Goal: Task Accomplishment & Management: Complete application form

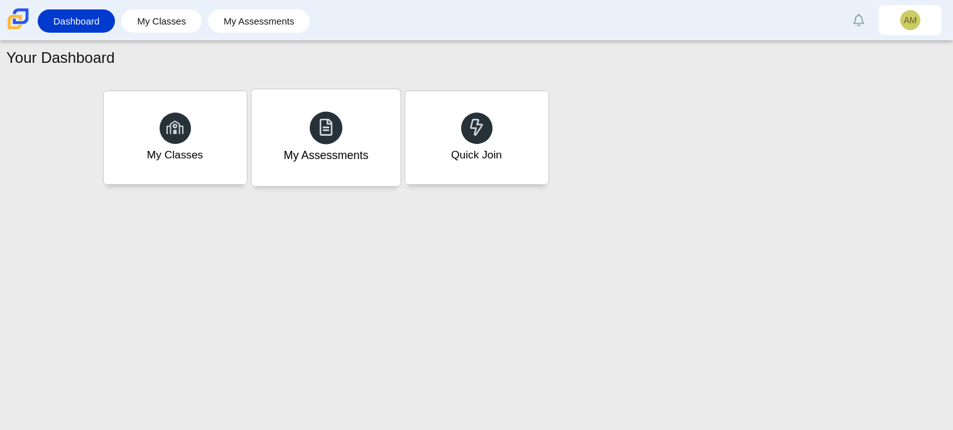
click at [376, 137] on div "My Assessments" at bounding box center [325, 137] width 149 height 97
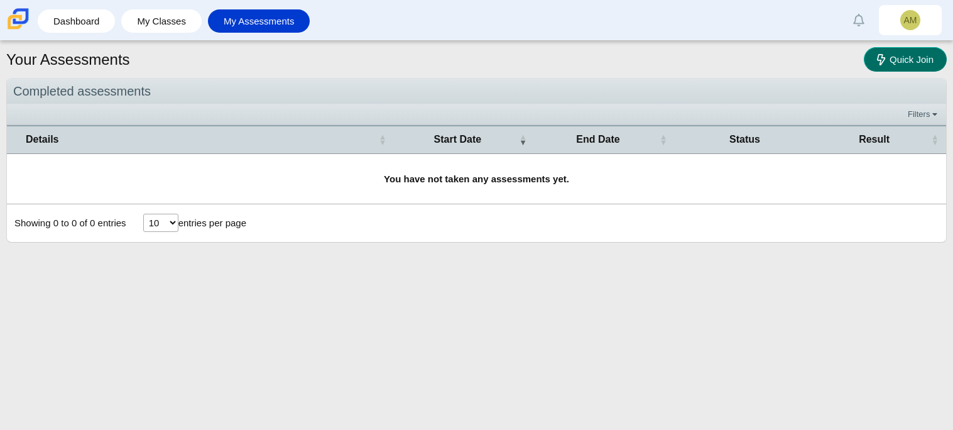
click at [914, 67] on link "Quick Join" at bounding box center [904, 59] width 83 height 24
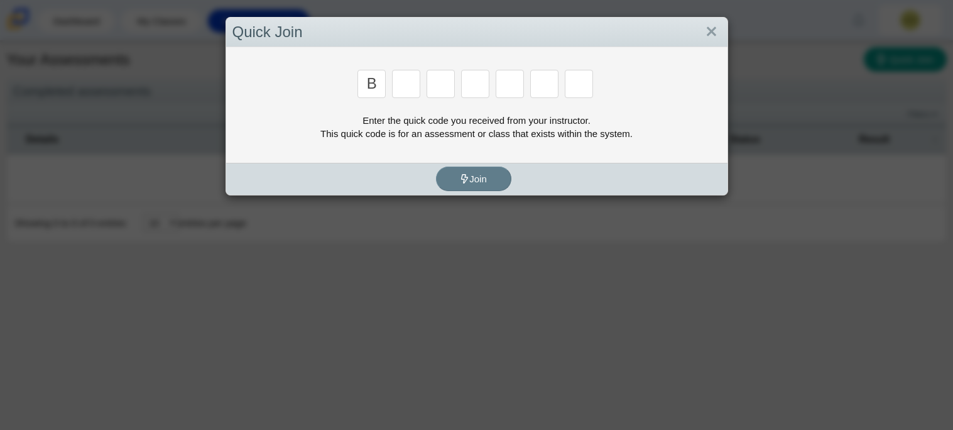
type input "b"
type input "m"
type input "3"
type input "5"
type input "3"
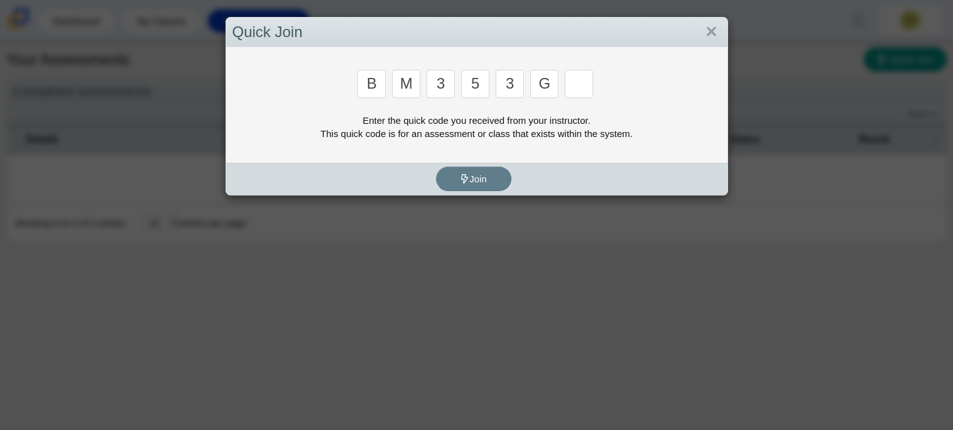
type input "g"
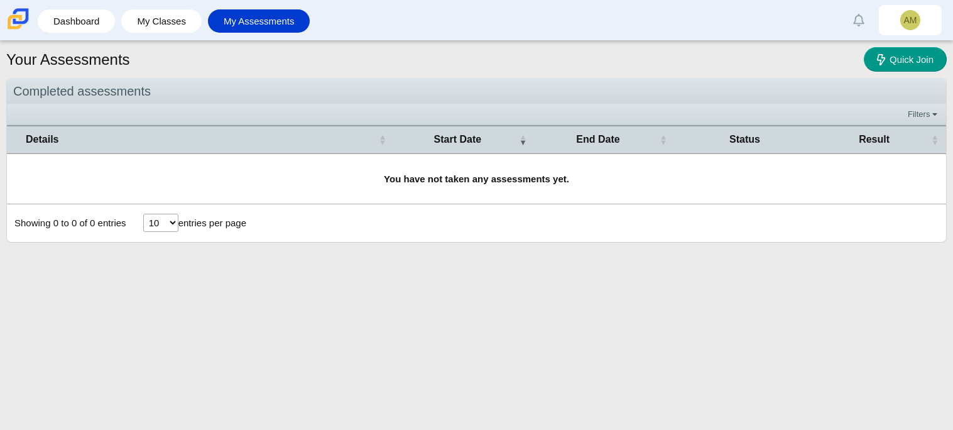
type input "b"
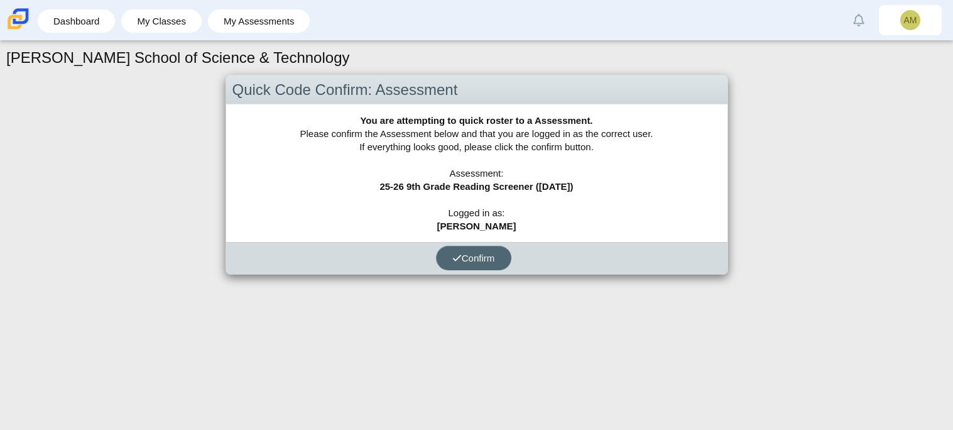
click at [493, 263] on button "Confirm" at bounding box center [473, 258] width 75 height 24
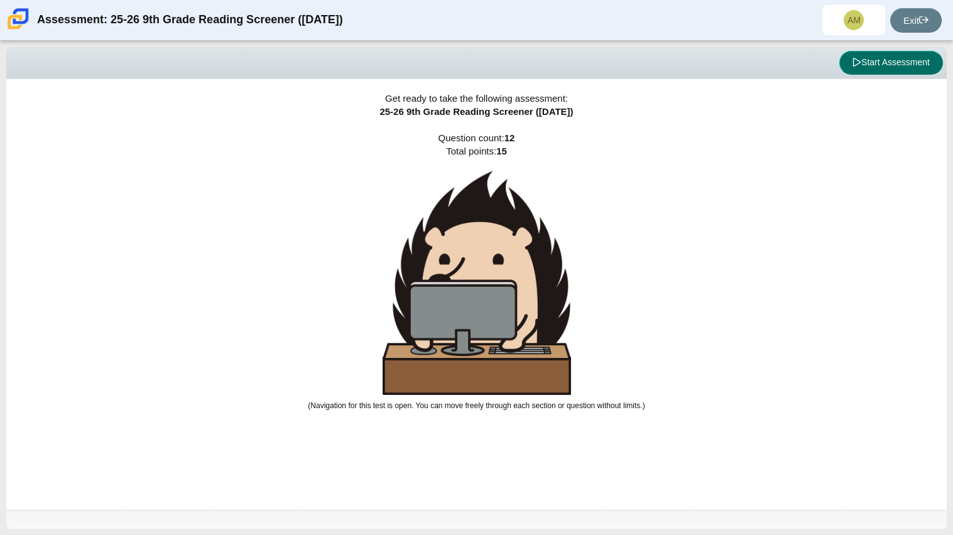
click at [889, 68] on button "Start Assessment" at bounding box center [891, 63] width 104 height 24
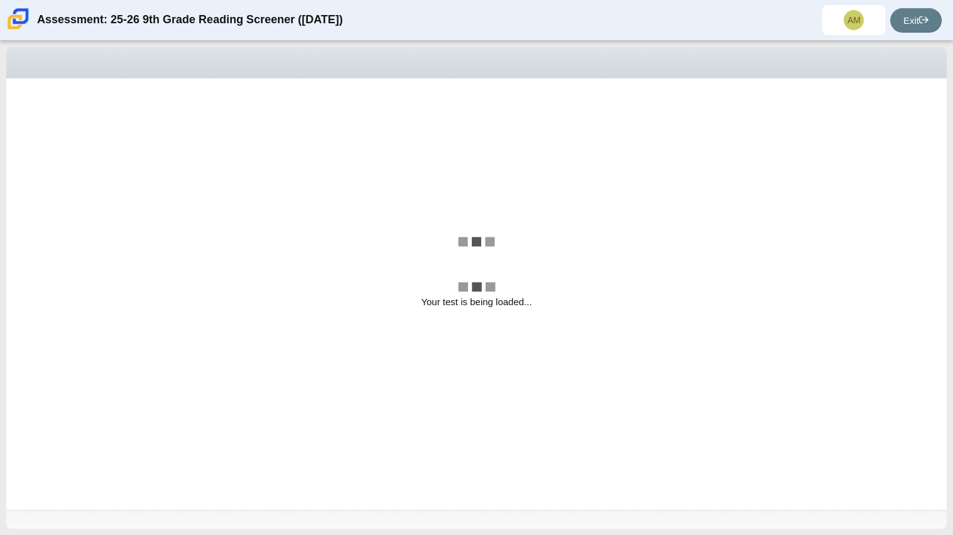
select select
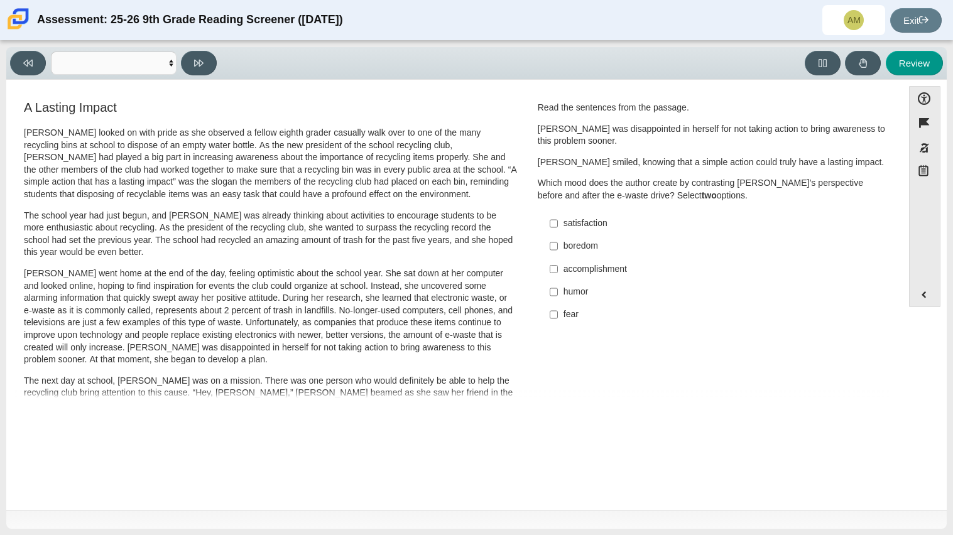
click at [621, 218] on div "satisfaction" at bounding box center [721, 223] width 317 height 13
click at [558, 218] on input "satisfaction satisfaction" at bounding box center [553, 223] width 8 height 23
checkbox input "true"
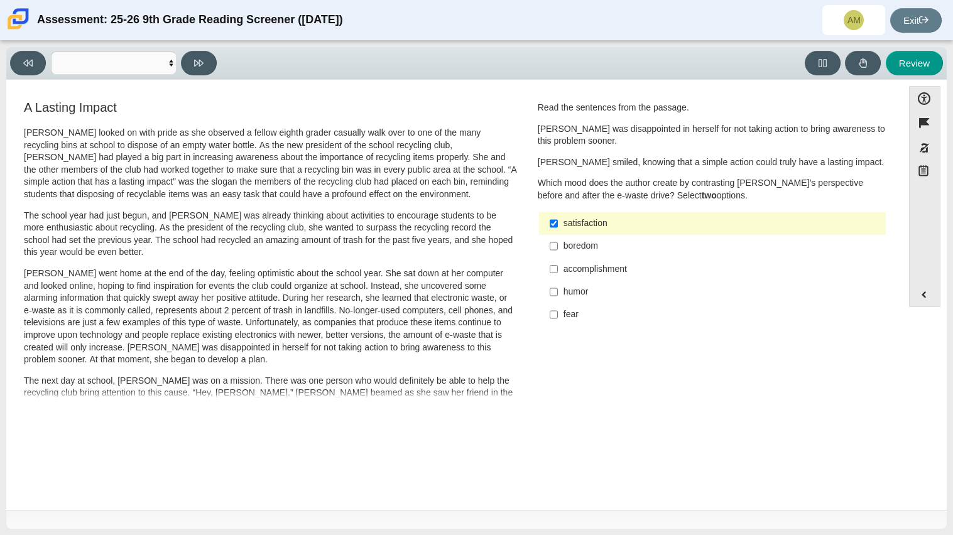
click at [625, 276] on label "accomplishment accomplishment" at bounding box center [713, 268] width 345 height 23
click at [558, 276] on input "accomplishment accomplishment" at bounding box center [553, 268] width 8 height 23
checkbox input "true"
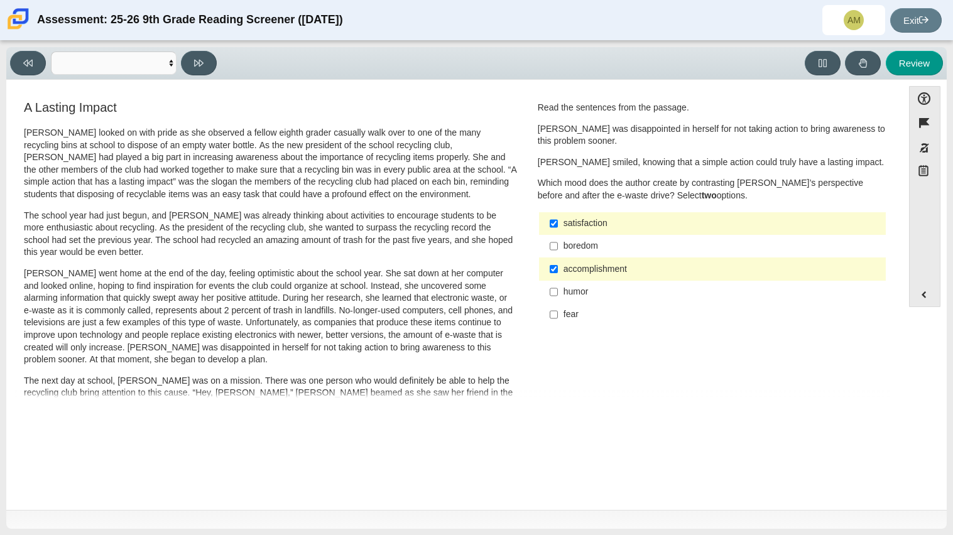
click at [587, 233] on label "satisfaction satisfaction" at bounding box center [713, 223] width 345 height 23
click at [558, 233] on input "satisfaction satisfaction" at bounding box center [553, 223] width 8 height 23
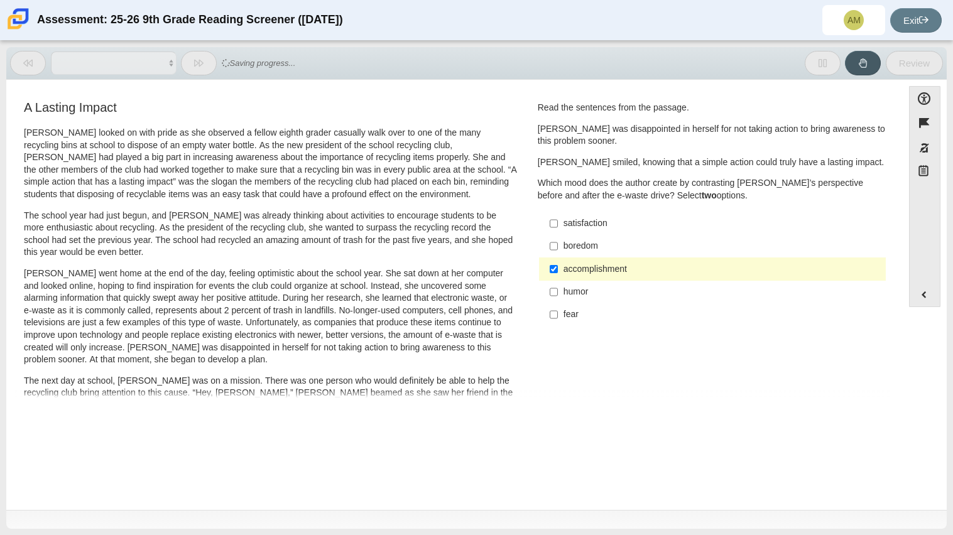
click at [587, 233] on label "satisfaction satisfaction" at bounding box center [713, 223] width 345 height 23
click at [558, 233] on input "satisfaction satisfaction" at bounding box center [553, 223] width 8 height 23
checkbox input "true"
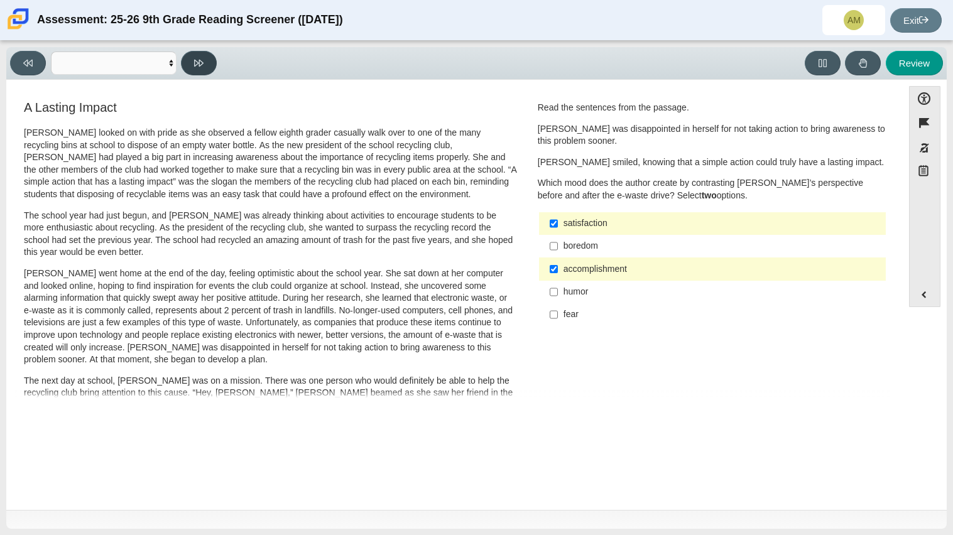
click at [196, 66] on icon at bounding box center [198, 62] width 9 height 9
select select "0ff64528-ffd7-428d-b192-babfaadd44e8"
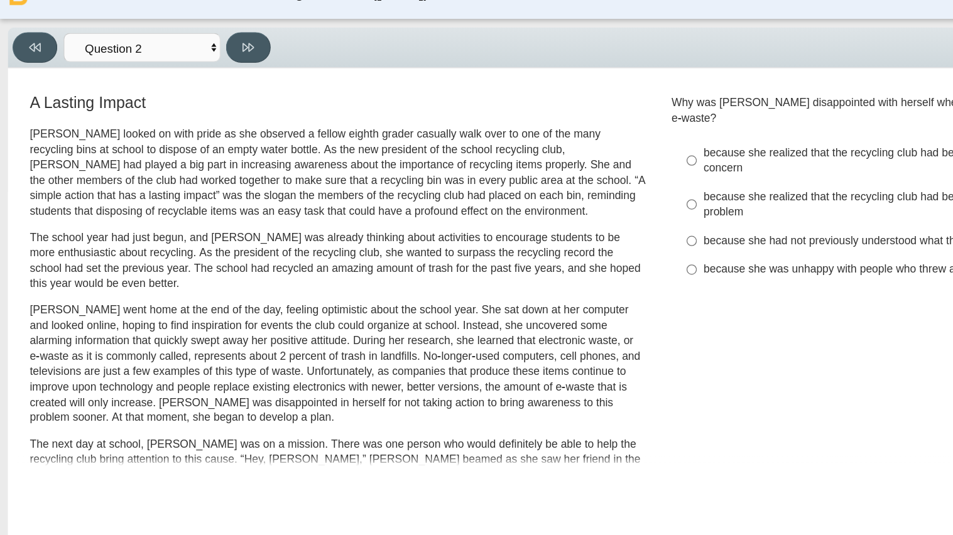
scroll to position [14, 0]
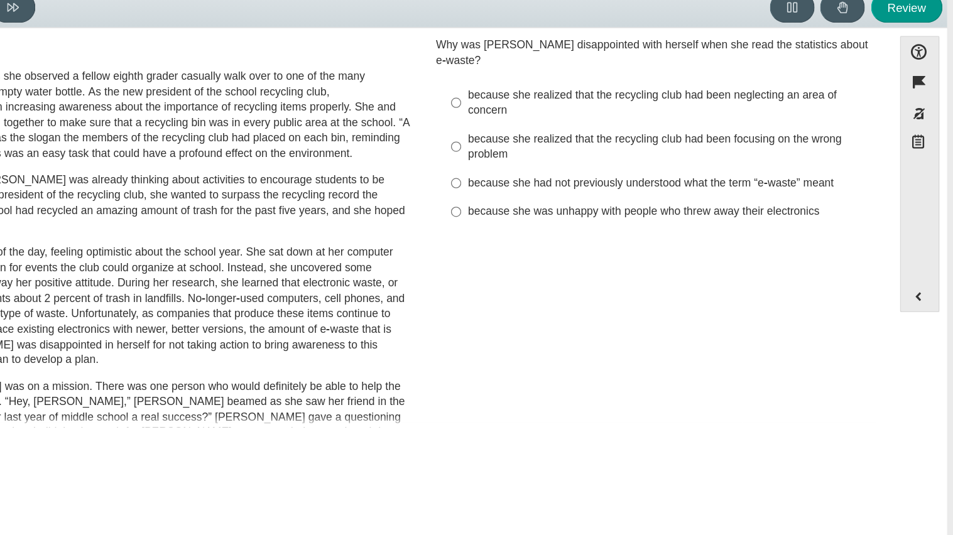
click at [642, 163] on div "because she realized that the recycling club had been focusing on the wrong pro…" at bounding box center [721, 175] width 317 height 24
click at [558, 157] on input "because she realized that the recycling club had been focusing on the wrong pro…" at bounding box center [553, 174] width 8 height 35
radio input "true"
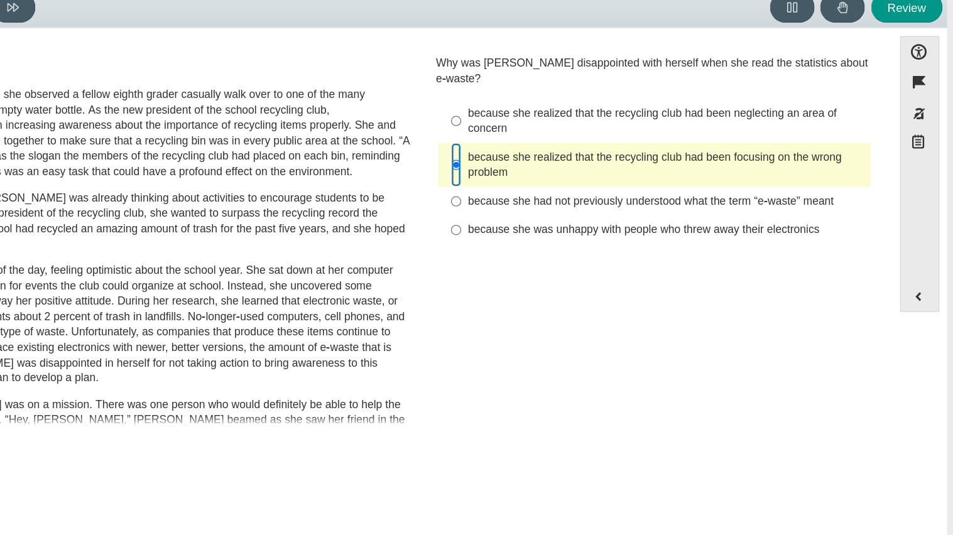
scroll to position [4, 0]
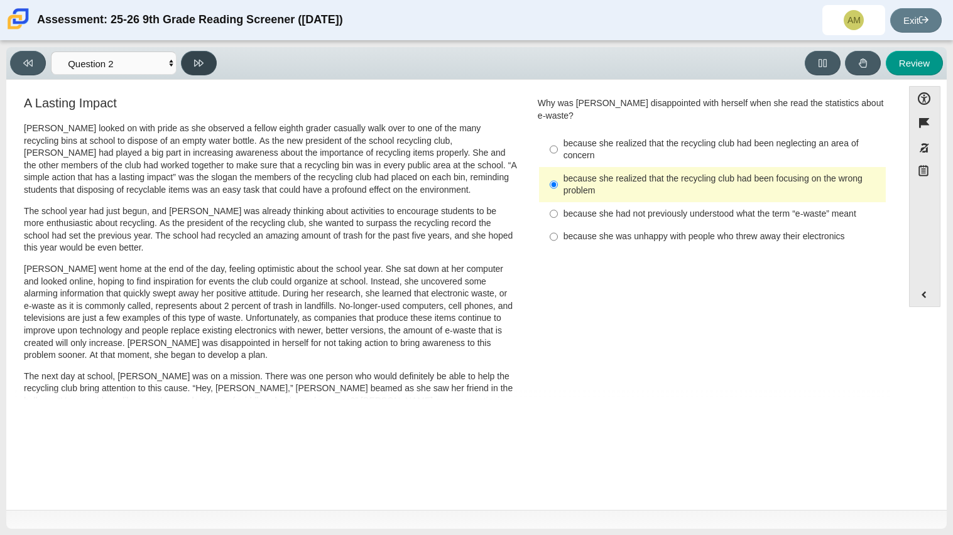
click at [195, 62] on icon at bounding box center [198, 63] width 9 height 7
select select "7ce3d843-6974-4858-901c-1ff39630e843"
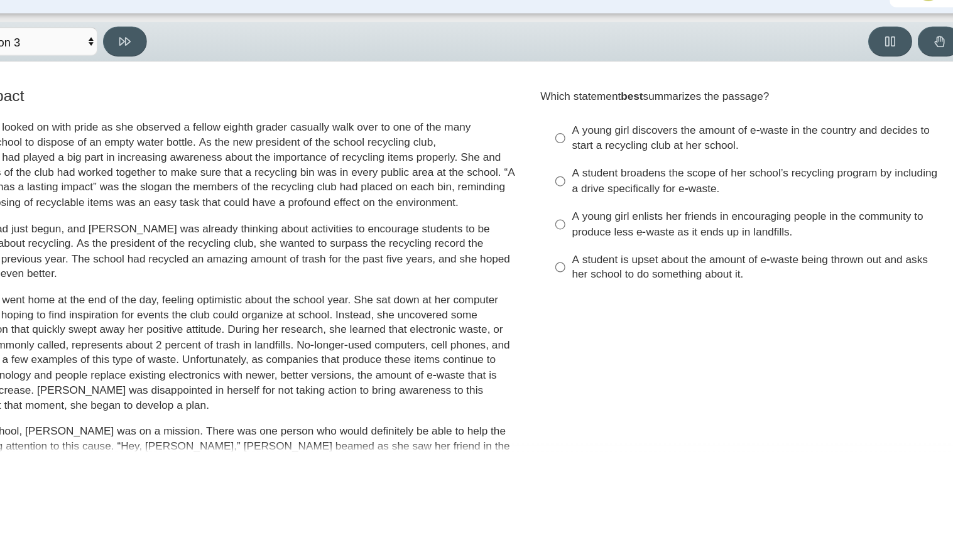
click at [531, 161] on div "Question Which statement best summarizes the passage? Responses A young girl di…" at bounding box center [712, 186] width 368 height 175
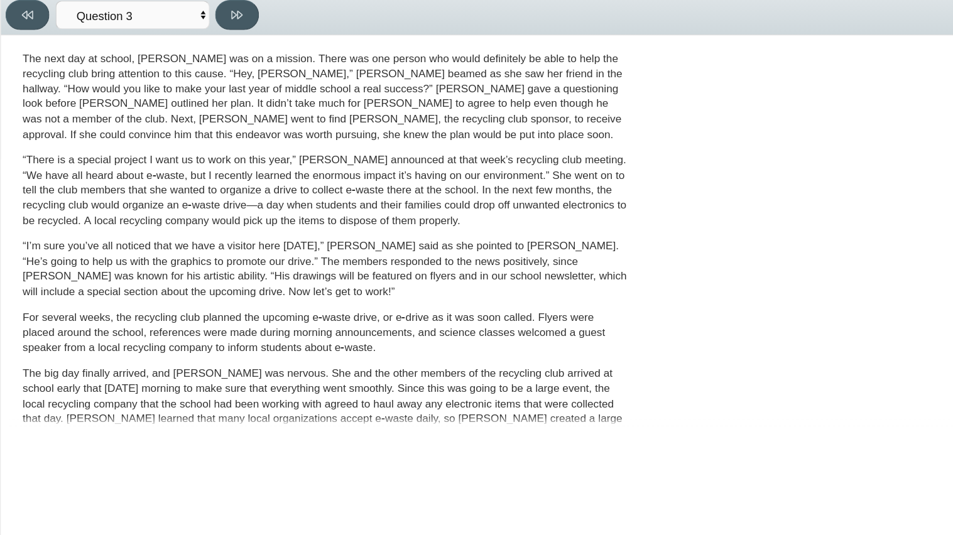
scroll to position [404, 0]
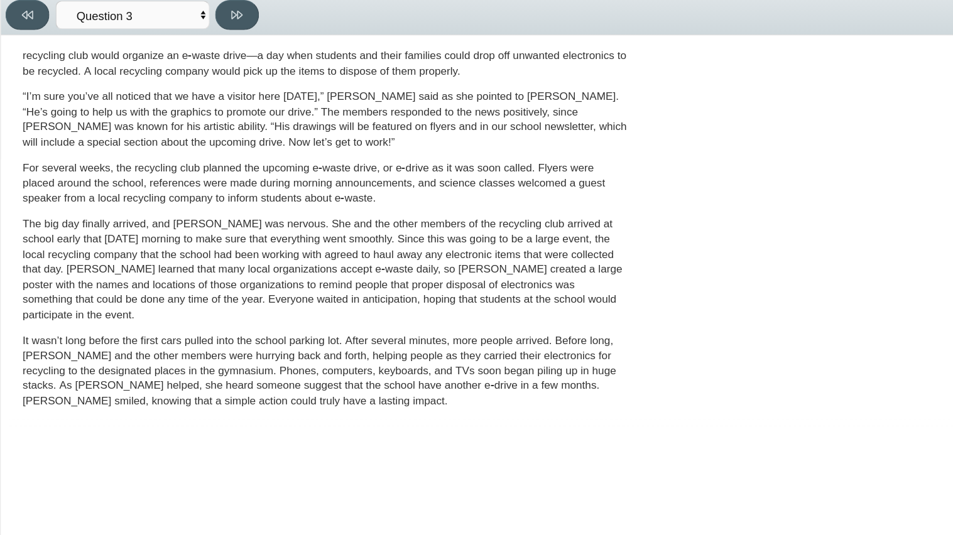
click at [168, 291] on p "The big day finally arrived, and Scarlett was nervous. She and the other member…" at bounding box center [270, 270] width 493 height 86
click at [171, 298] on p "The big day finally arrived, and Scarlett was nervous. She and the other member…" at bounding box center [270, 270] width 493 height 86
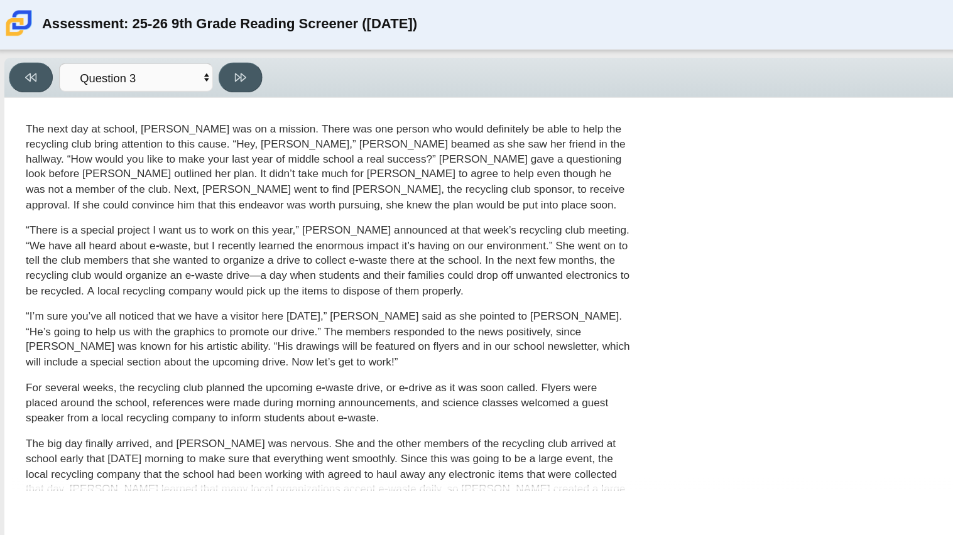
scroll to position [276, 0]
click at [129, 291] on p "“I’m sure you’ve all noticed that we have a visitor here today,” Scarlett said …" at bounding box center [270, 275] width 493 height 49
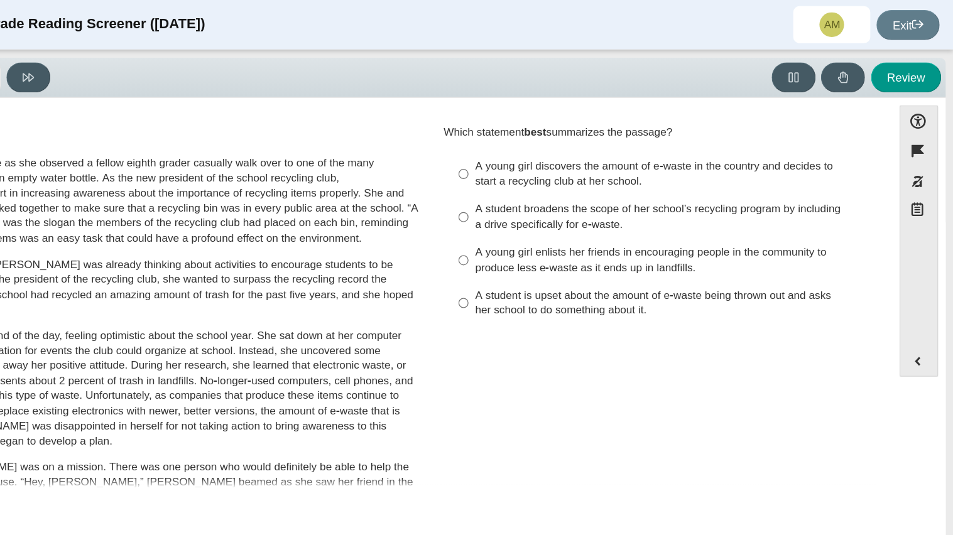
scroll to position [0, 0]
click at [754, 201] on div "A young girl enlists her friends in encouraging people in the community to prod…" at bounding box center [721, 212] width 317 height 24
click at [558, 201] on input "A young girl enlists her friends in encouraging people in the community to prod…" at bounding box center [553, 212] width 8 height 35
radio input "true"
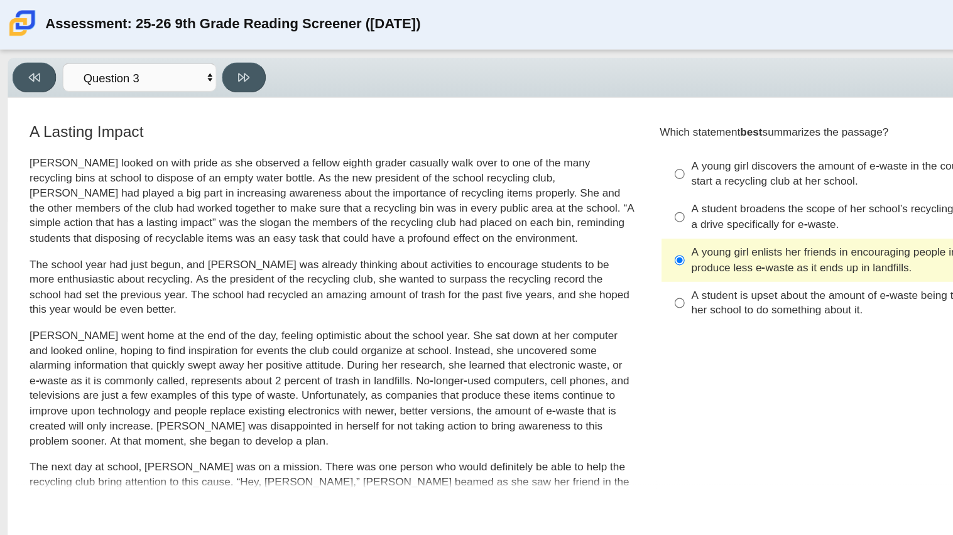
click at [201, 43] on div "Viewing Question 3 of 12 in Pacing Mode Questions Question 1 Question 2 Questio…" at bounding box center [476, 288] width 953 height 494
click at [200, 54] on button at bounding box center [199, 63] width 36 height 24
select select "ca9ea0f1-49c5-4bd1-83b0-472c18652b42"
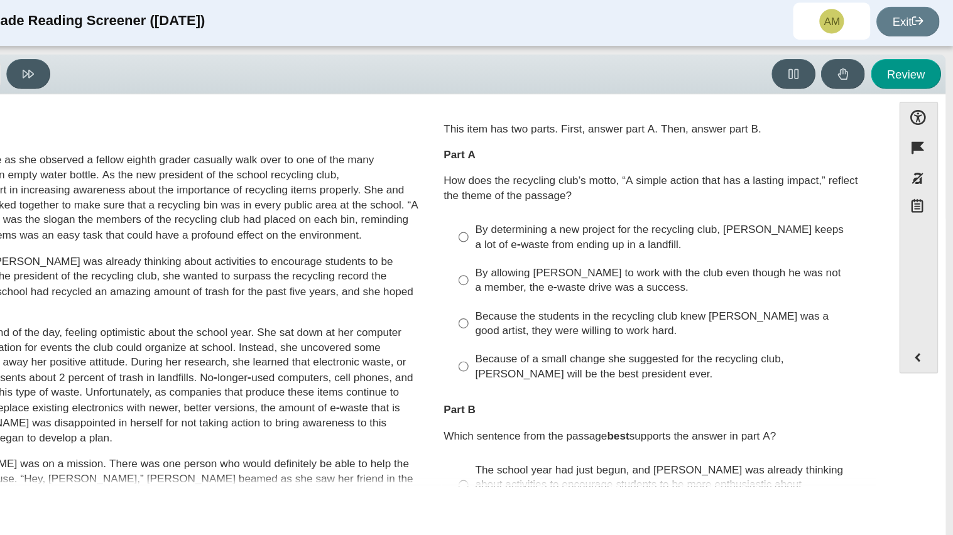
click at [803, 300] on div "Because of a small change she suggested for the recycling club, Scarlett will b…" at bounding box center [721, 301] width 317 height 24
click at [558, 300] on input "Because of a small change she suggested for the recycling club, Scarlett will b…" at bounding box center [553, 301] width 8 height 35
radio input "true"
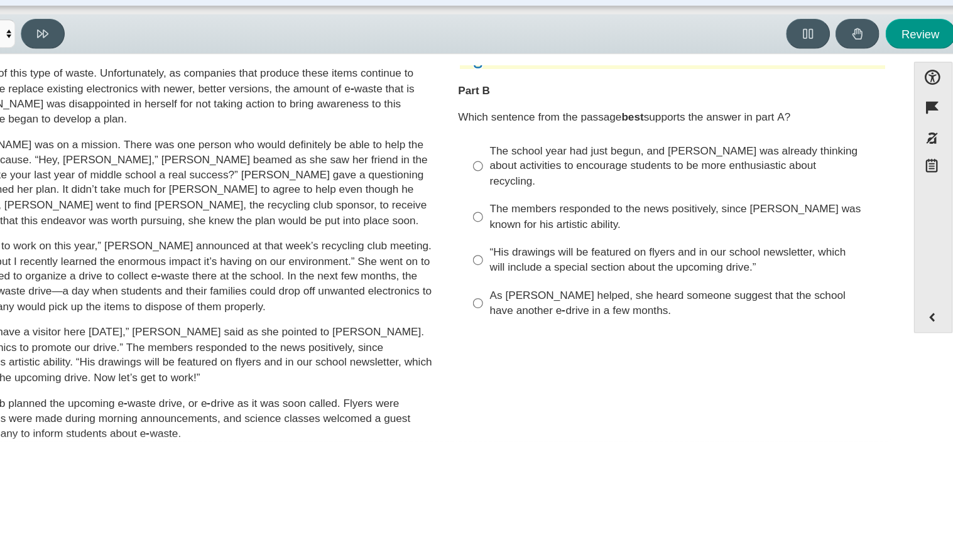
scroll to position [225, 0]
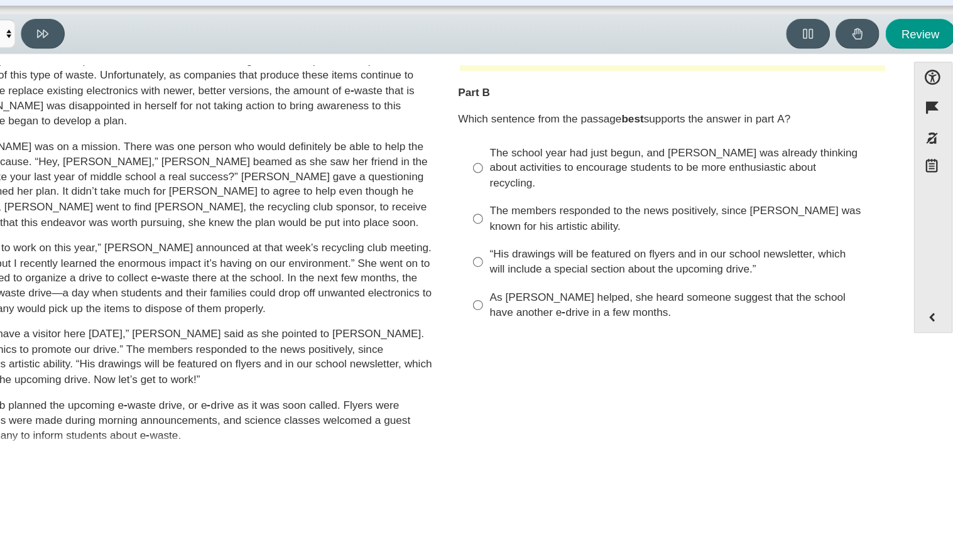
click at [680, 168] on div "The school year had just begun, and Scarlett was already thinking about activit…" at bounding box center [721, 172] width 317 height 37
click at [558, 168] on input "The school year had just begun, and Scarlett was already thinking about activit…" at bounding box center [553, 173] width 8 height 48
radio input "true"
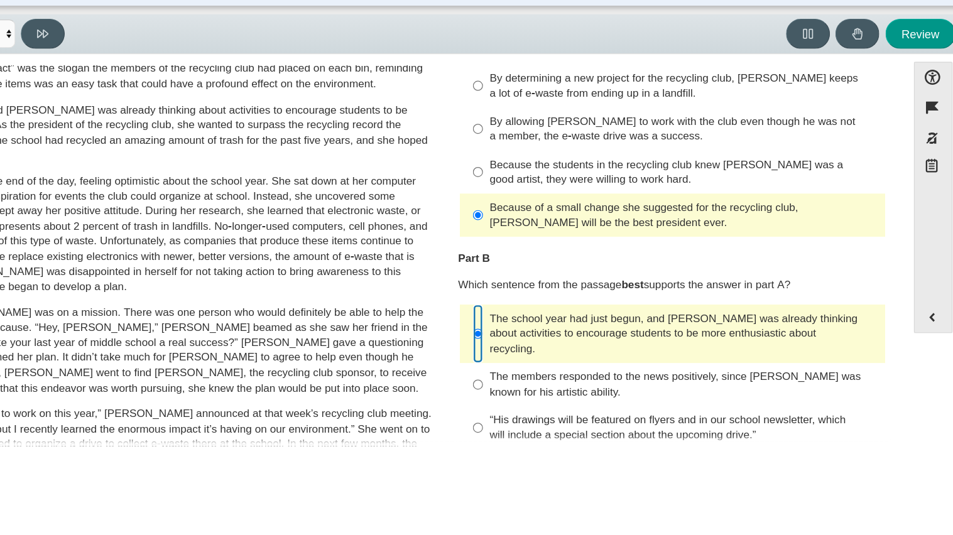
scroll to position [0, 0]
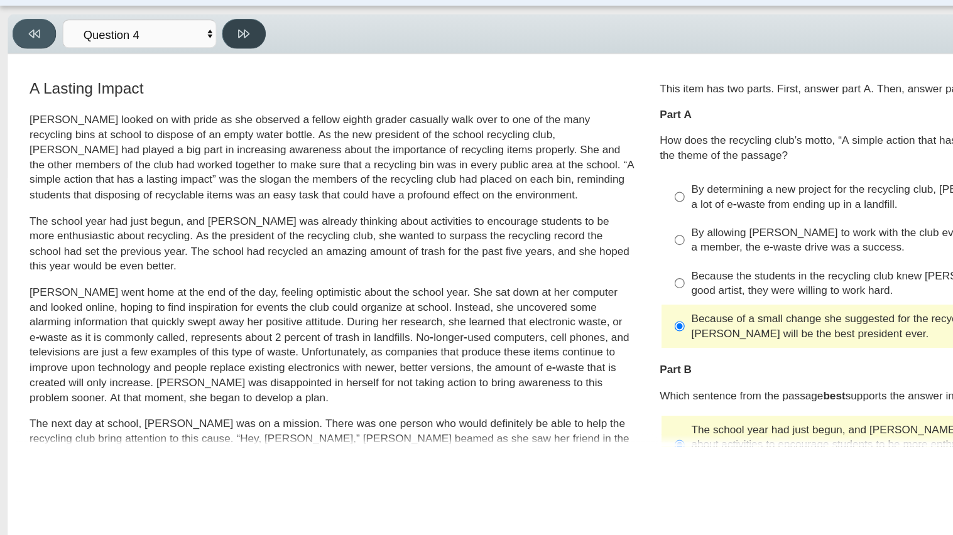
click at [203, 64] on button at bounding box center [199, 63] width 36 height 24
select select "e41f1a79-e29f-4095-8030-a53364015bed"
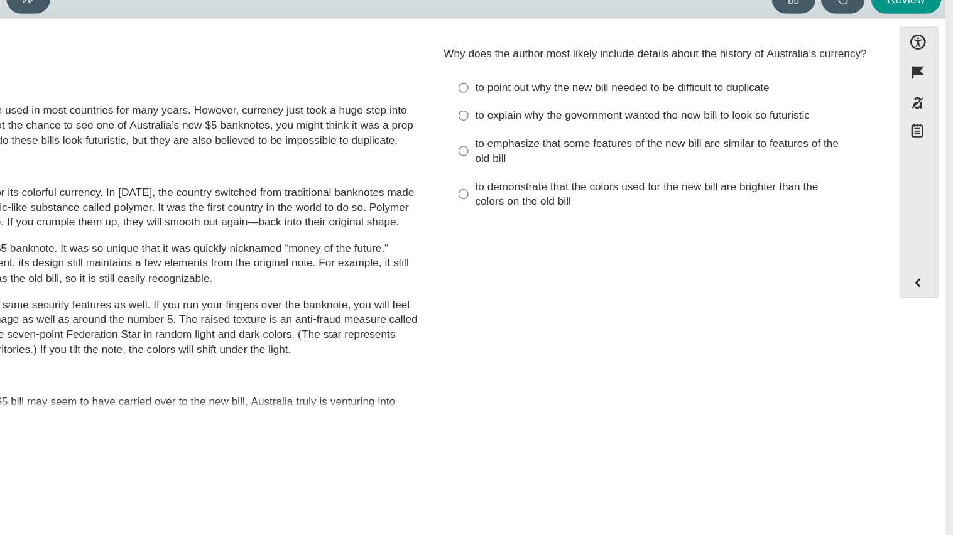
click at [615, 197] on div "to emphasize that some features of the new bill are similar to features of the …" at bounding box center [721, 187] width 317 height 24
click at [558, 197] on input "to emphasize that some features of the new bill are similar to features of the …" at bounding box center [553, 187] width 8 height 35
radio input "true"
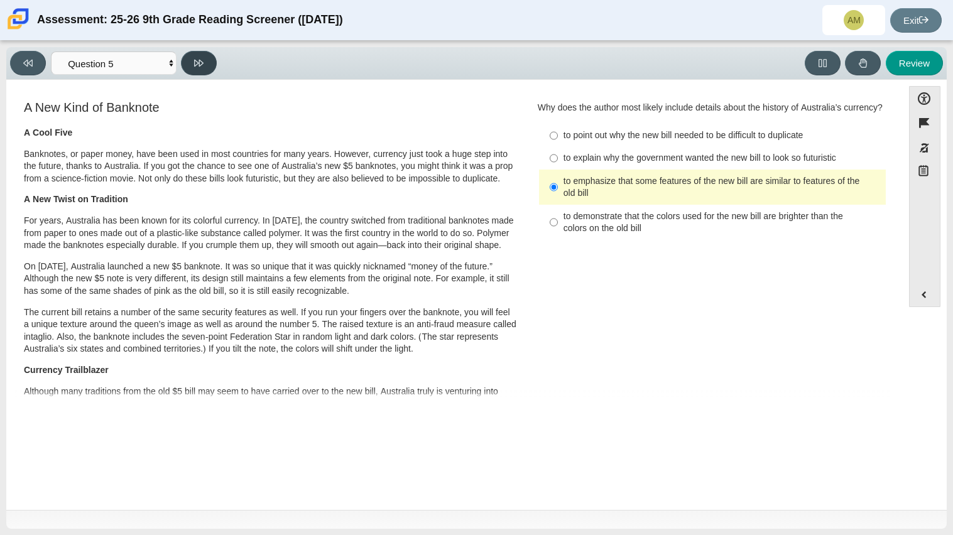
click at [212, 56] on button at bounding box center [199, 63] width 36 height 24
select select "69146e31-7b3d-4a3e-9ce6-f30c24342ae0"
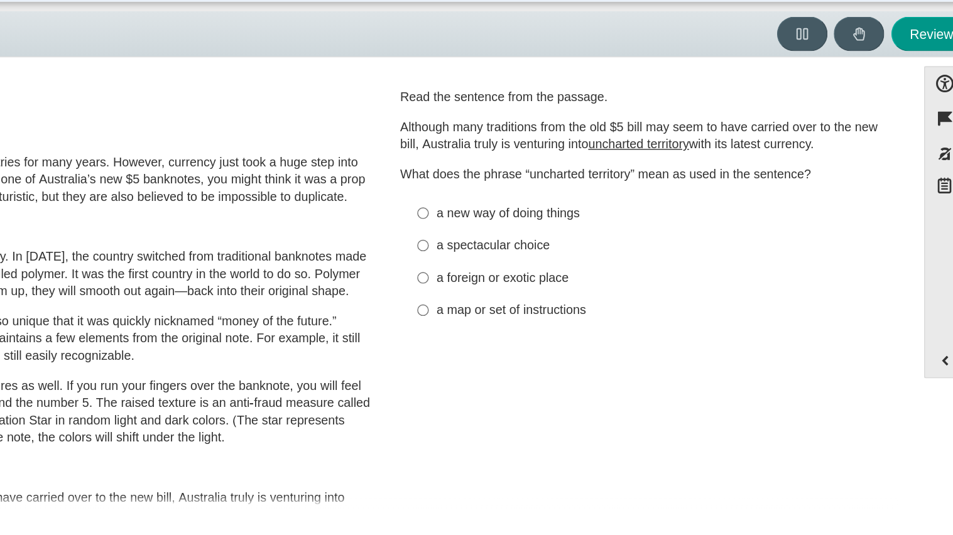
click at [684, 271] on div "a new way of doing things a new way of doing things a spectacular choice a spec…" at bounding box center [712, 224] width 349 height 94
click at [639, 192] on div "a new way of doing things" at bounding box center [721, 190] width 317 height 13
click at [558, 192] on input "a new way of doing things a new way of doing things" at bounding box center [553, 189] width 8 height 23
radio input "true"
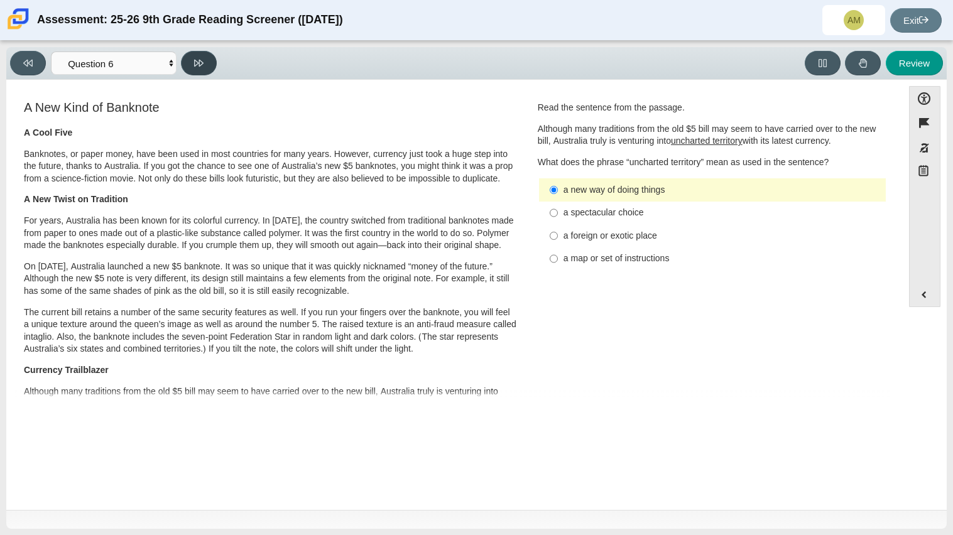
click at [204, 56] on button at bounding box center [199, 63] width 36 height 24
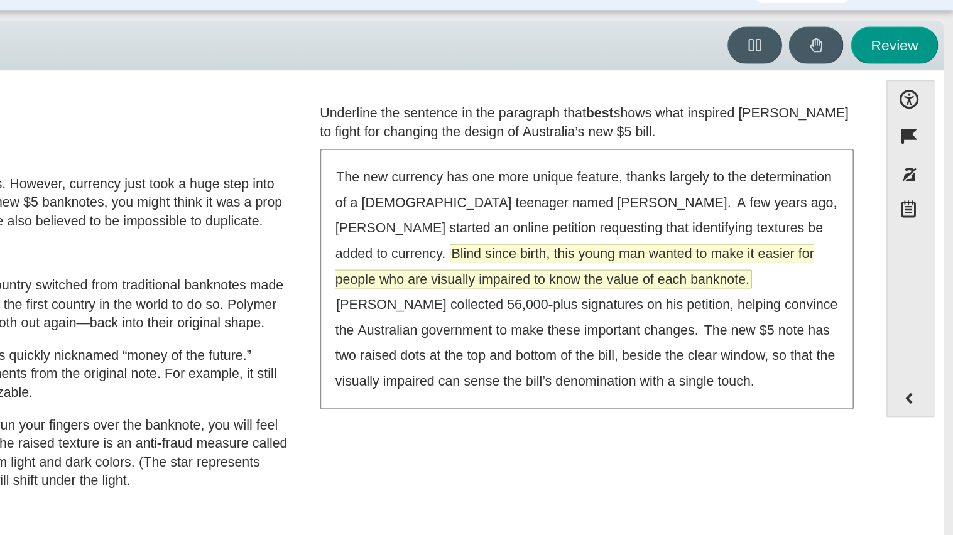
click at [734, 197] on span "Blind since birth, this young man wanted to make it easier for people who are v…" at bounding box center [705, 208] width 314 height 28
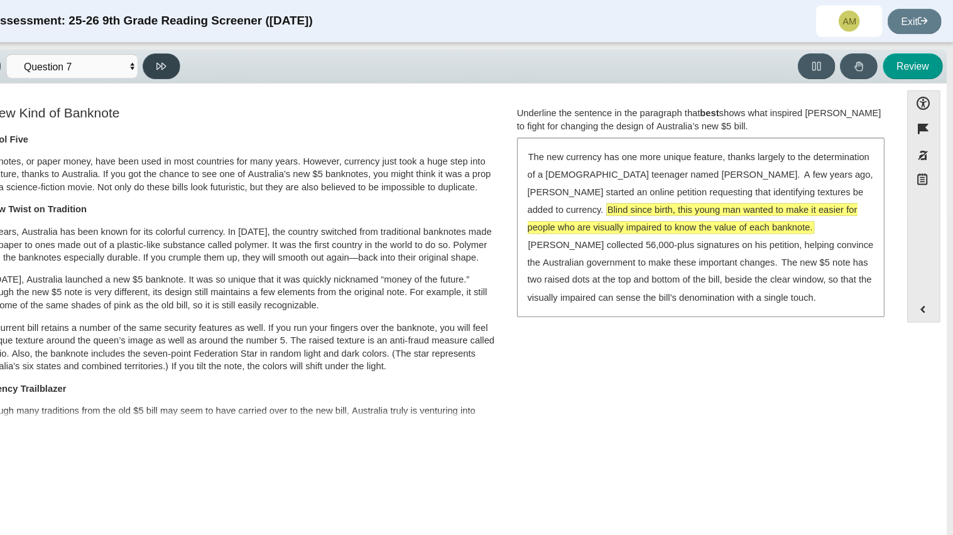
click at [197, 68] on button at bounding box center [199, 63] width 36 height 24
select select "ea8338c2-a6a3-418e-a305-2b963b54a290"
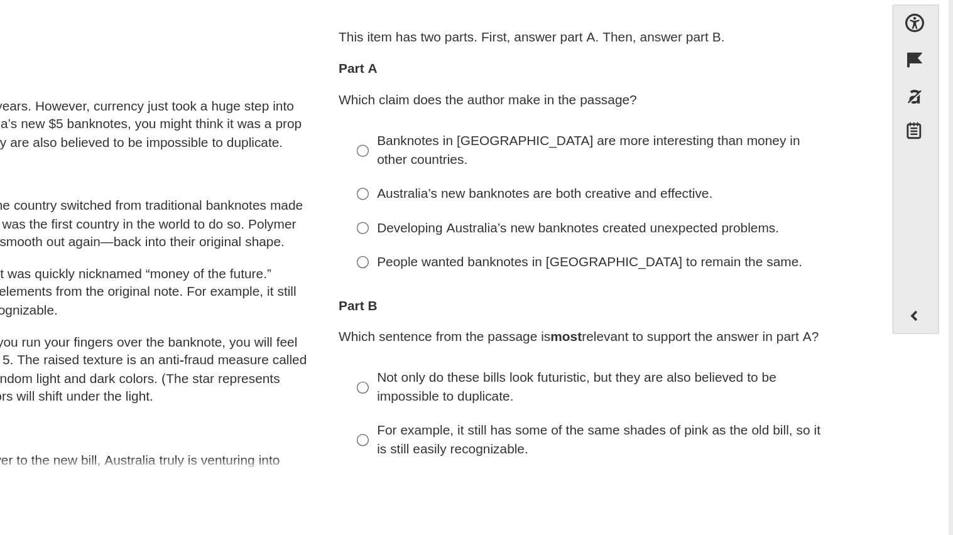
click at [558, 202] on label "Australia’s new banknotes are both creative and effective. Australia’s new bank…" at bounding box center [713, 213] width 345 height 23
click at [558, 202] on input "Australia’s new banknotes are both creative and effective. Australia’s new bank…" at bounding box center [553, 213] width 8 height 23
radio input "true"
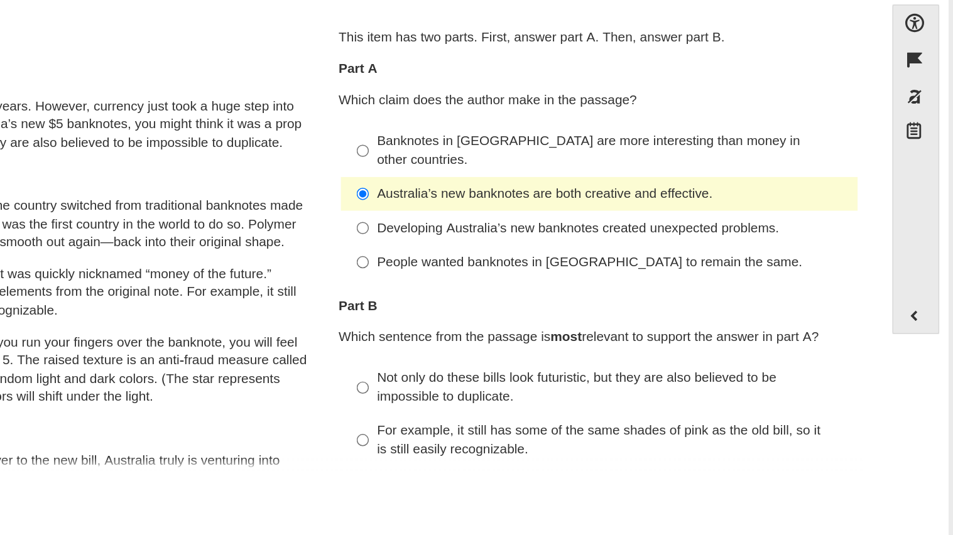
click at [671, 230] on div "Developing Australia’s new banknotes created unexpected problems." at bounding box center [721, 236] width 317 height 13
click at [558, 224] on input "Developing Australia’s new banknotes created unexpected problems. Developing Au…" at bounding box center [553, 235] width 8 height 23
radio input "true"
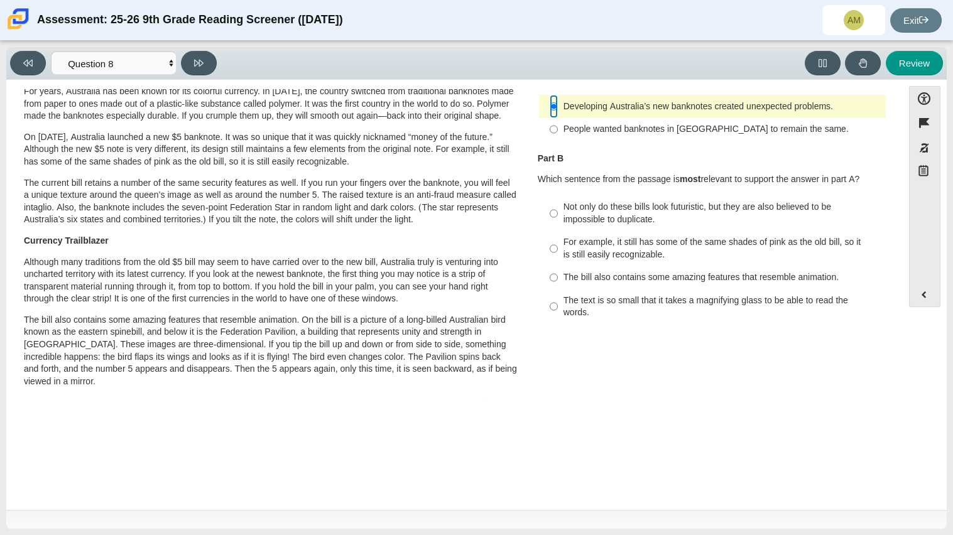
scroll to position [131, 0]
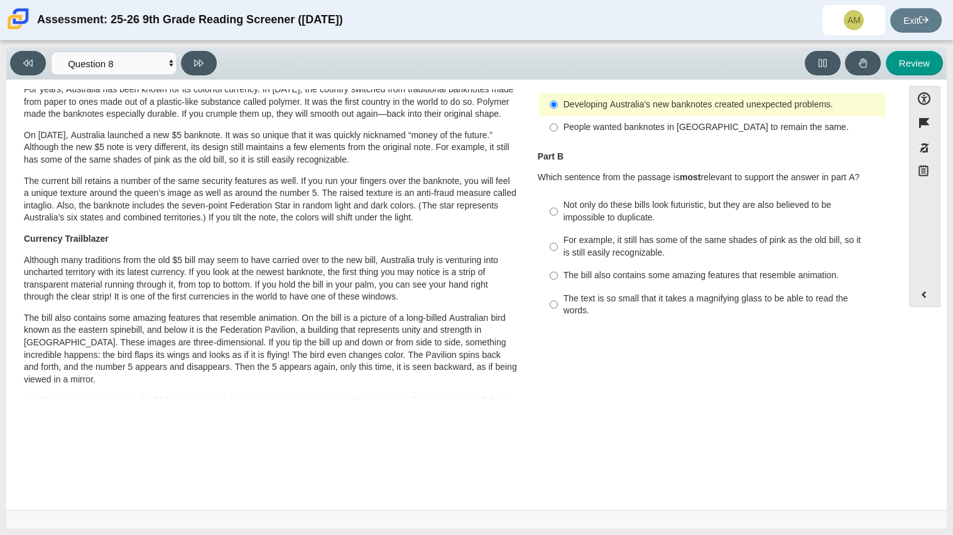
click at [674, 296] on div "The text is so small that it takes a magnifying glass to be able to read the wo…" at bounding box center [721, 305] width 317 height 24
click at [558, 296] on input "The text is so small that it takes a magnifying glass to be able to read the wo…" at bounding box center [553, 304] width 8 height 35
radio input "true"
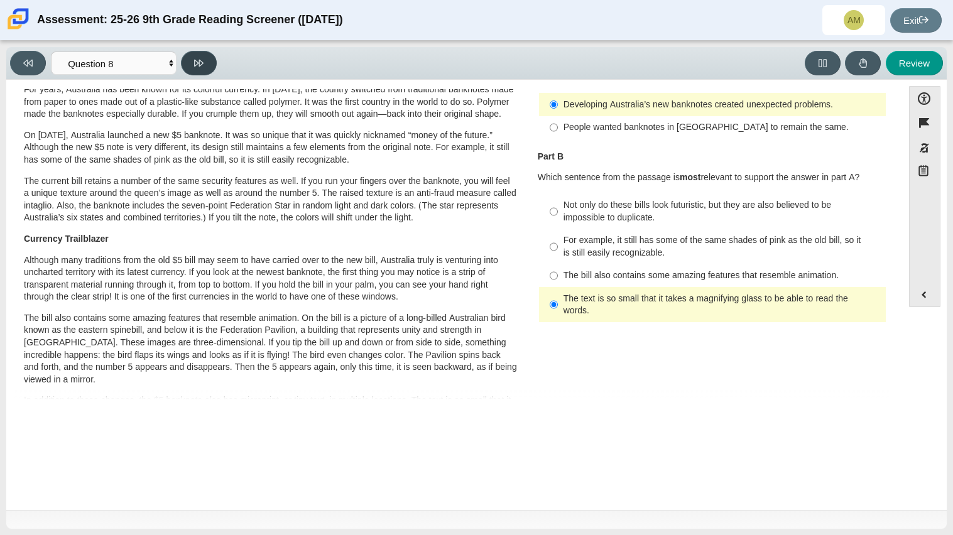
click at [199, 63] on icon at bounding box center [198, 63] width 9 height 7
select select "89f058d6-b15c-4ef5-a4b3-fdaffb8868b6"
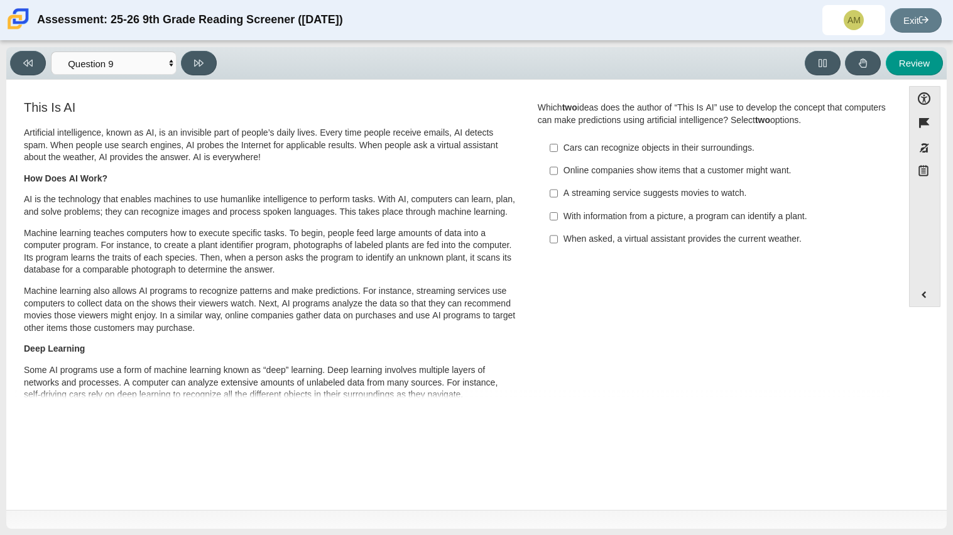
click at [566, 155] on label "Cars can recognize objects in their surroundings. Cars can recognize objects in…" at bounding box center [713, 147] width 345 height 23
click at [558, 155] on input "Cars can recognize objects in their surroundings. Cars can recognize objects in…" at bounding box center [553, 147] width 8 height 23
checkbox input "true"
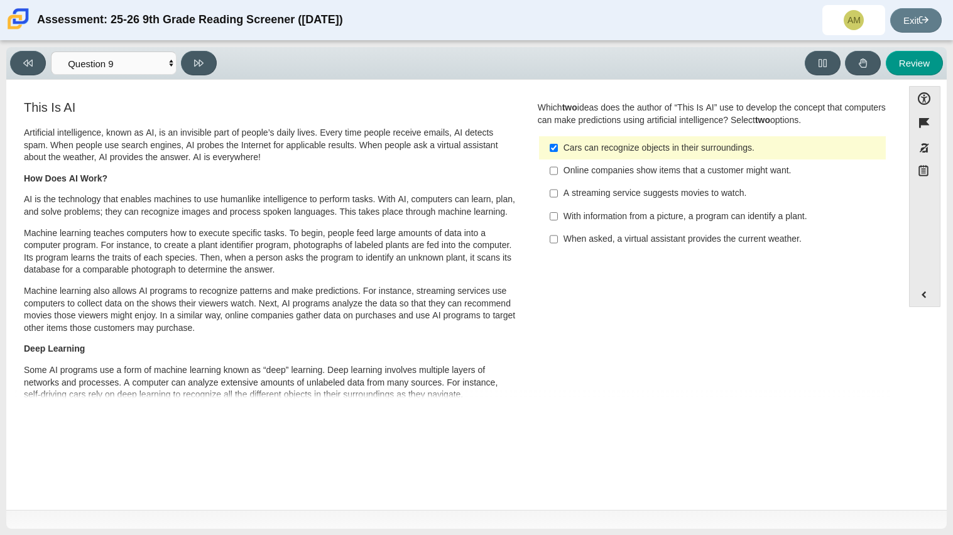
click at [647, 210] on div "With information from a picture, a program can identify a plant." at bounding box center [721, 216] width 317 height 13
click at [558, 210] on input "With information from a picture, a program can identify a plant. With informati…" at bounding box center [553, 216] width 8 height 23
checkbox input "true"
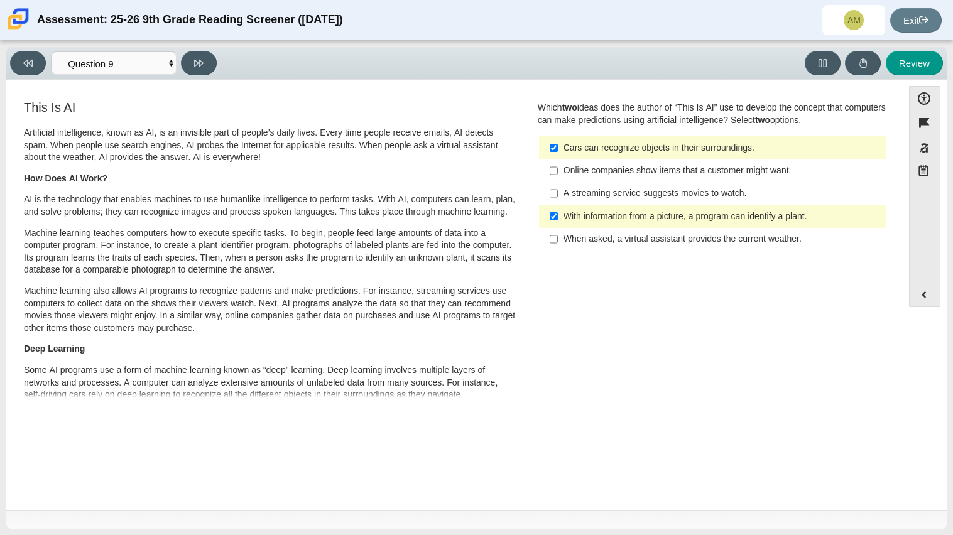
click at [624, 141] on label "Cars can recognize objects in their surroundings. Cars can recognize objects in…" at bounding box center [713, 147] width 345 height 23
click at [558, 141] on input "Cars can recognize objects in their surroundings. Cars can recognize objects in…" at bounding box center [553, 147] width 8 height 23
checkbox input "false"
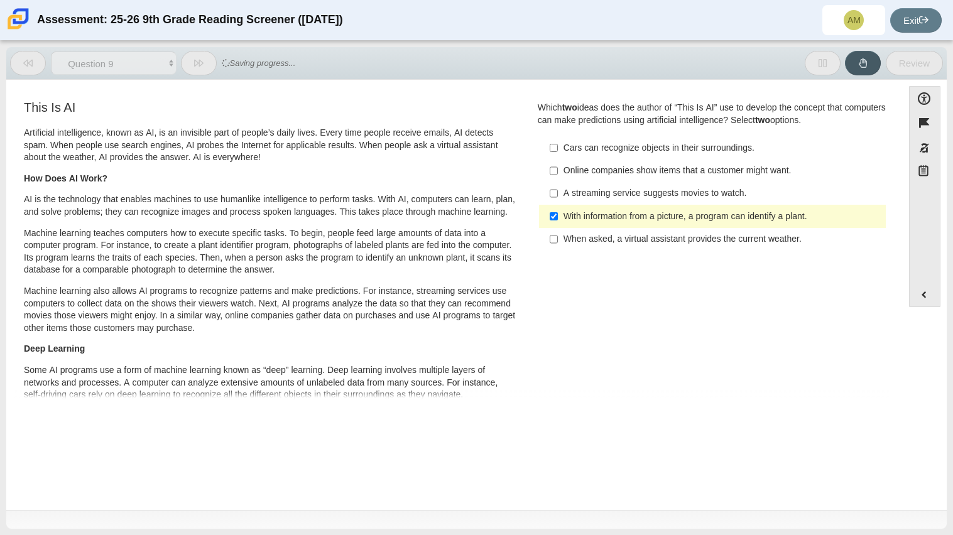
click at [593, 233] on div "When asked, a virtual assistant provides the current weather." at bounding box center [721, 239] width 317 height 13
click at [558, 232] on input "When asked, a virtual assistant provides the current weather. When asked, a vir…" at bounding box center [553, 239] width 8 height 23
checkbox input "true"
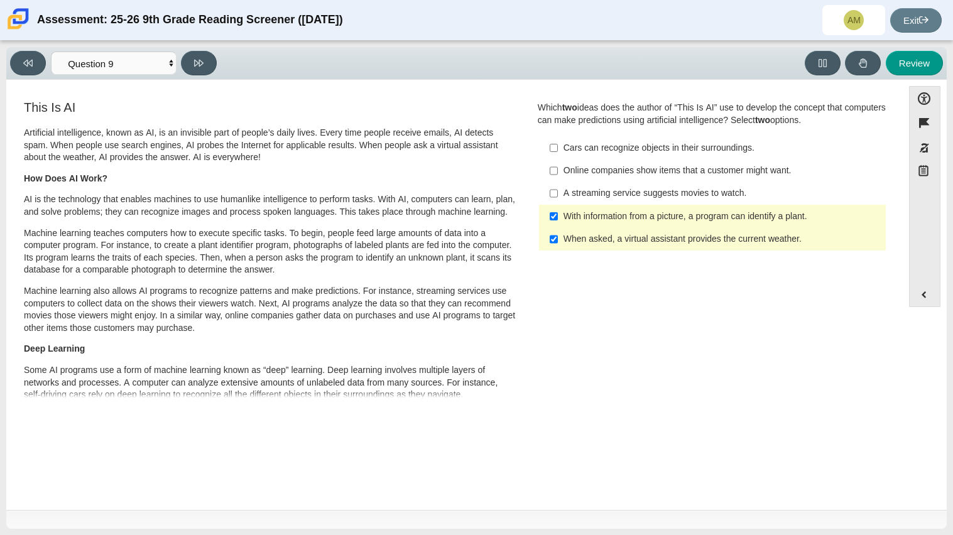
click at [803, 212] on div "With information from a picture, a program can identify a plant." at bounding box center [721, 216] width 317 height 13
click at [558, 212] on input "With information from a picture, a program can identify a plant. With informati…" at bounding box center [553, 216] width 8 height 23
checkbox input "false"
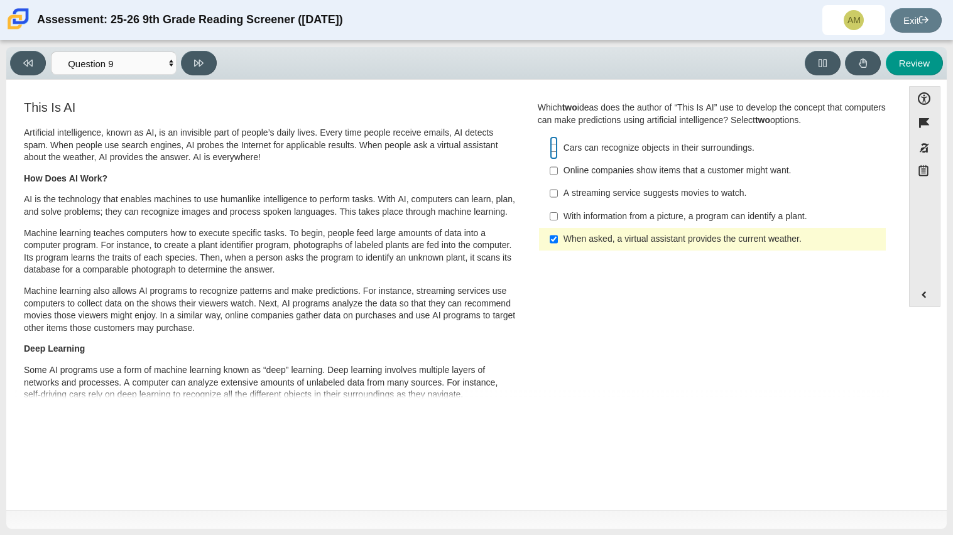
click at [549, 139] on input "Cars can recognize objects in their surroundings. Cars can recognize objects in…" at bounding box center [553, 147] width 8 height 23
checkbox input "true"
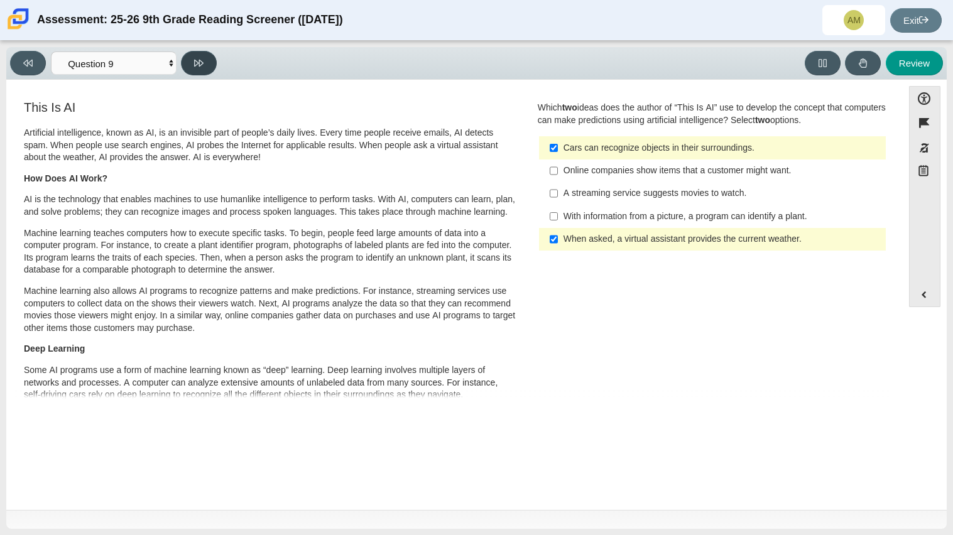
click at [193, 67] on button at bounding box center [199, 63] width 36 height 24
select select "cdf3c14e-a918-44d1-9b63-3db0fa81641e"
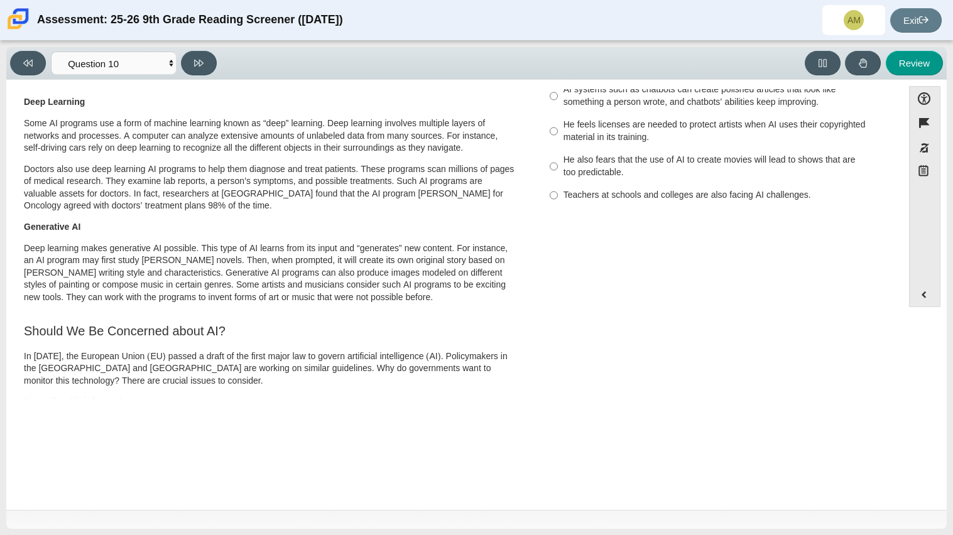
scroll to position [0, 0]
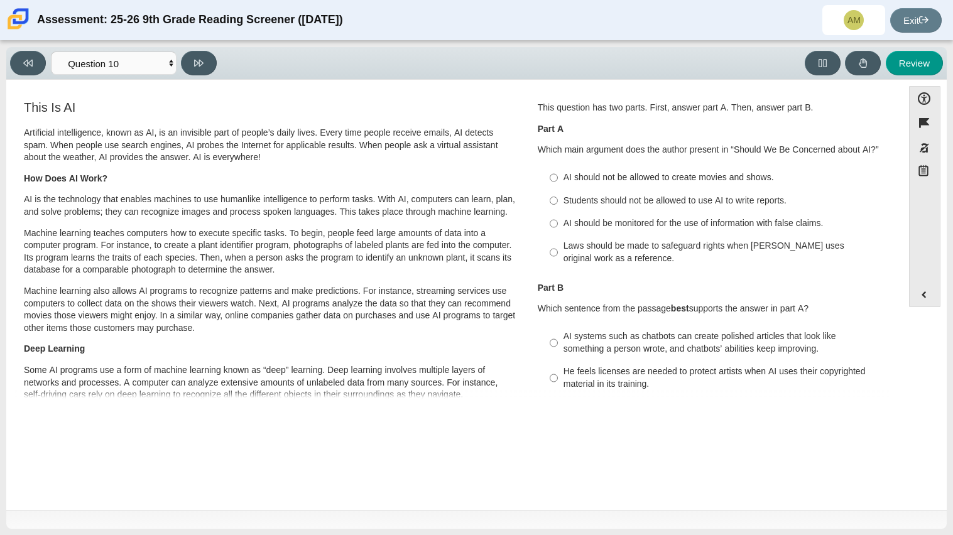
click at [600, 196] on div "Students should not be allowed to use AI to write reports." at bounding box center [721, 201] width 317 height 13
click at [558, 196] on input "Students should not be allowed to use AI to write reports. Students should not …" at bounding box center [553, 200] width 8 height 23
radio input "true"
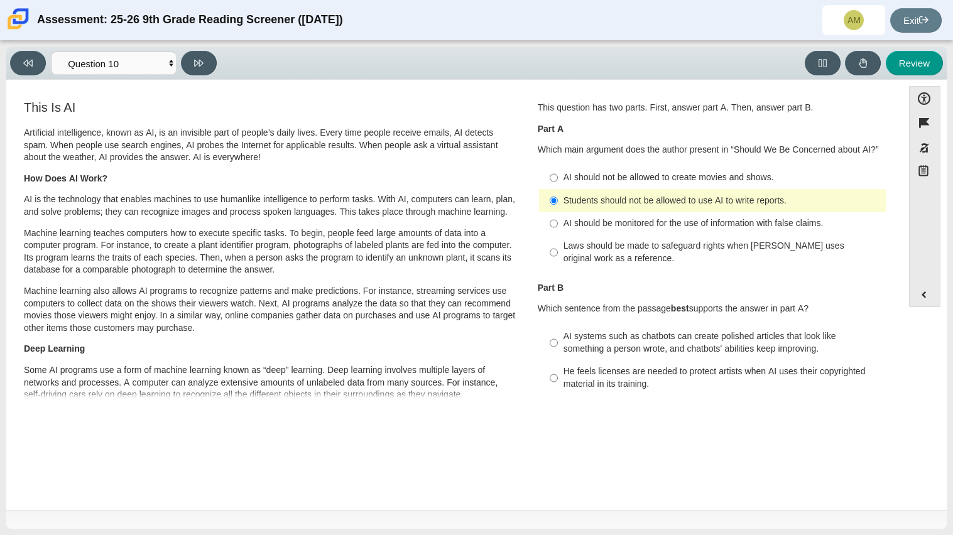
click at [728, 257] on div "Laws should be made to safeguard rights when AI uses original work as a referen…" at bounding box center [721, 252] width 317 height 24
click at [558, 257] on input "Laws should be made to safeguard rights when AI uses original work as a referen…" at bounding box center [553, 252] width 8 height 35
radio input "true"
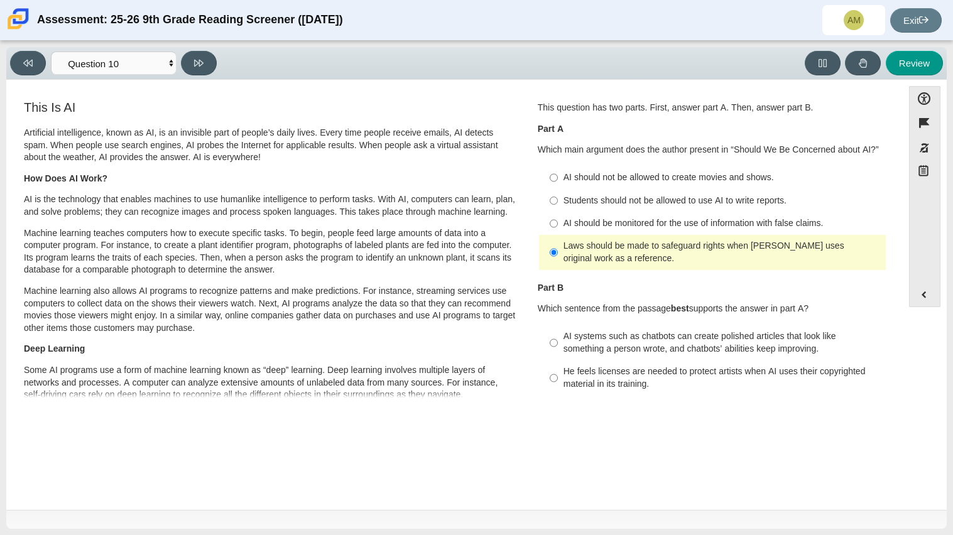
click at [713, 340] on div "AI systems such as chatbots can create polished articles that look like somethi…" at bounding box center [721, 342] width 317 height 24
click at [558, 340] on input "AI systems such as chatbots can create polished articles that look like somethi…" at bounding box center [553, 342] width 8 height 35
radio input "true"
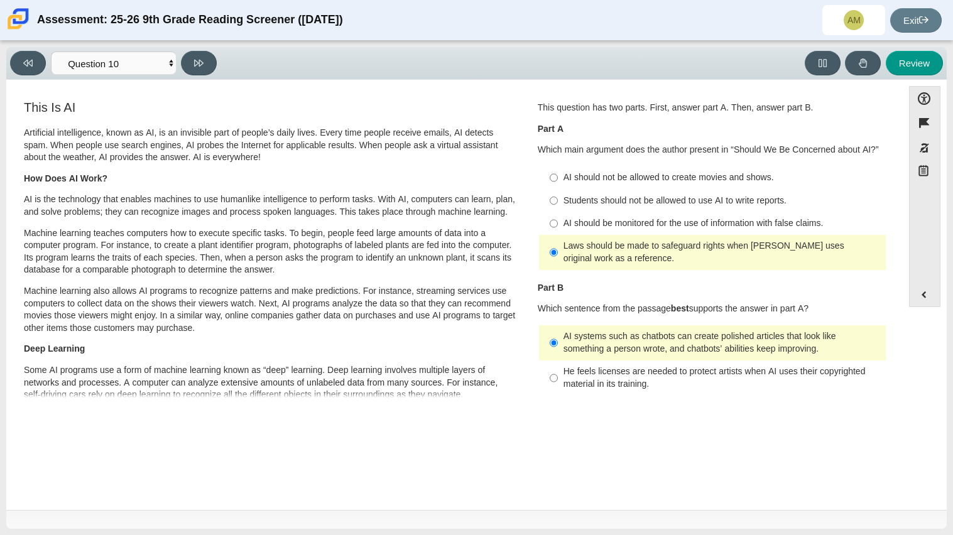
click at [796, 382] on div "He feels licenses are needed to protect artists when AI uses their copyrighted …" at bounding box center [721, 377] width 317 height 24
click at [558, 382] on input "He feels licenses are needed to protect artists when AI uses their copyrighted …" at bounding box center [553, 377] width 8 height 35
radio input "true"
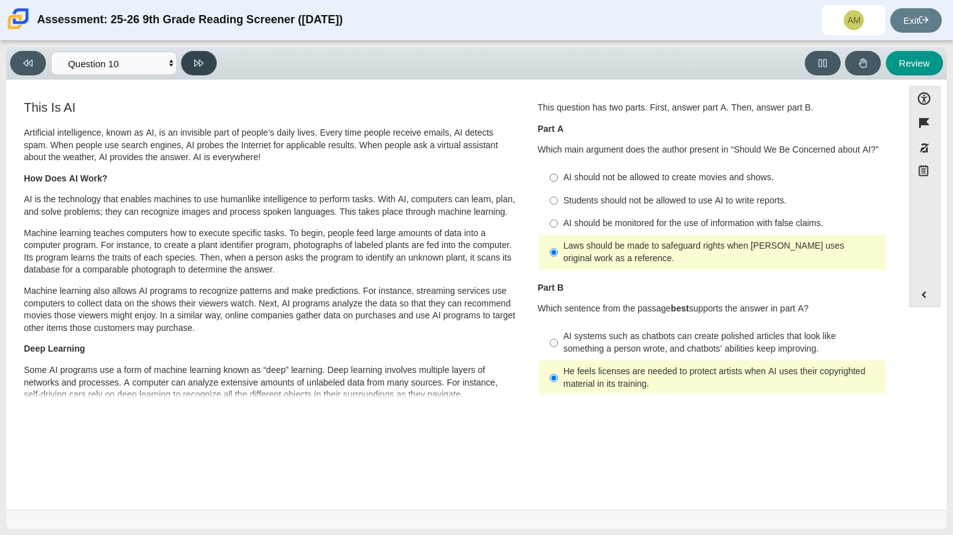
click at [192, 53] on button at bounding box center [199, 63] width 36 height 24
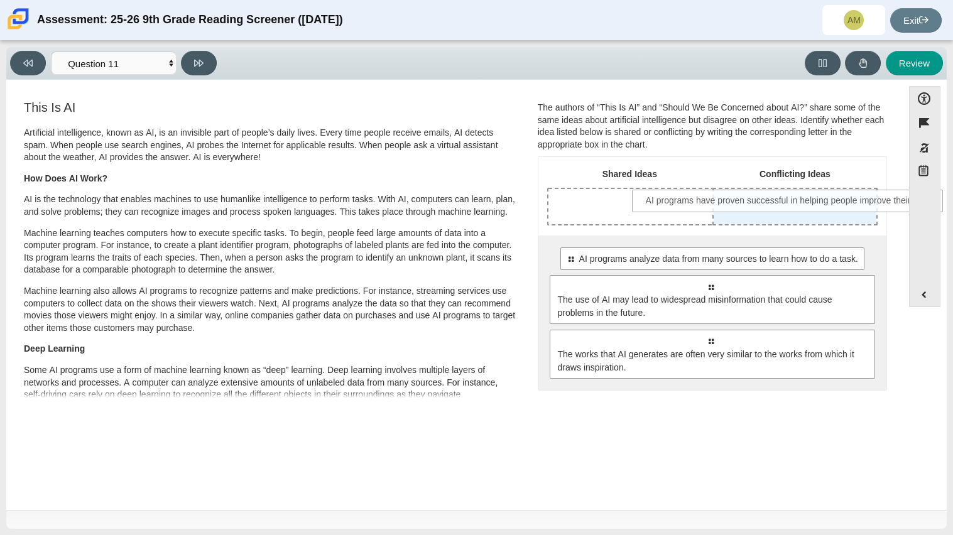
drag, startPoint x: 646, startPoint y: 264, endPoint x: 727, endPoint y: 206, distance: 99.0
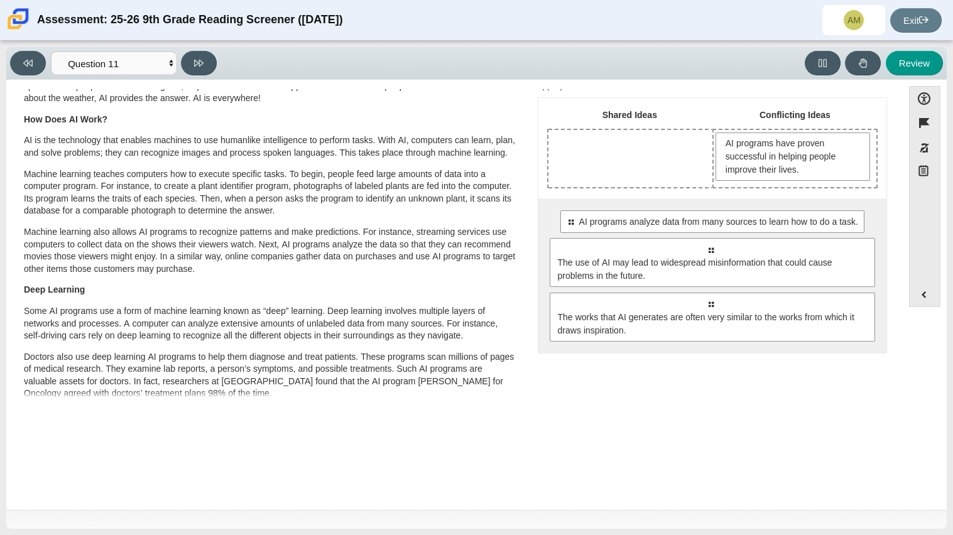
scroll to position [62, 0]
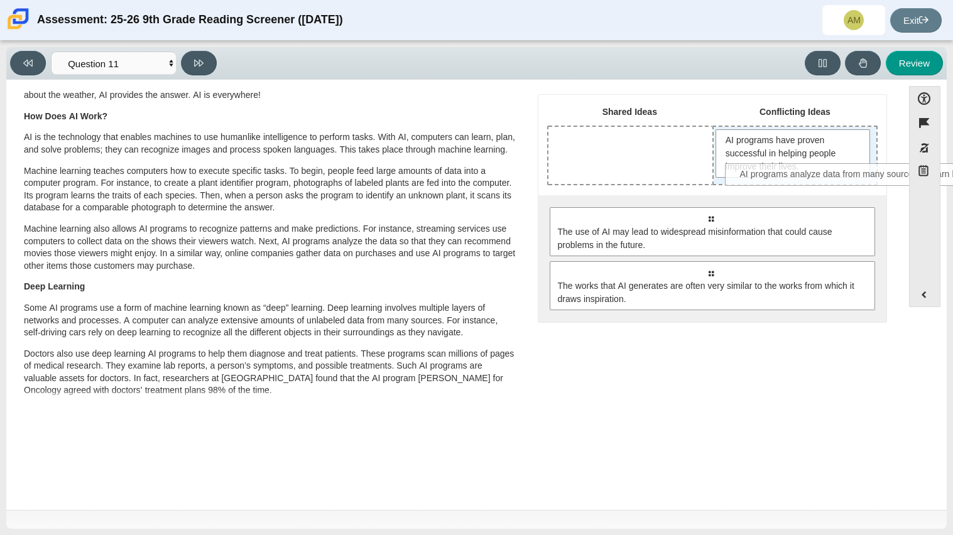
drag, startPoint x: 570, startPoint y: 220, endPoint x: 740, endPoint y: 178, distance: 175.5
drag, startPoint x: 764, startPoint y: 147, endPoint x: 759, endPoint y: 137, distance: 11.0
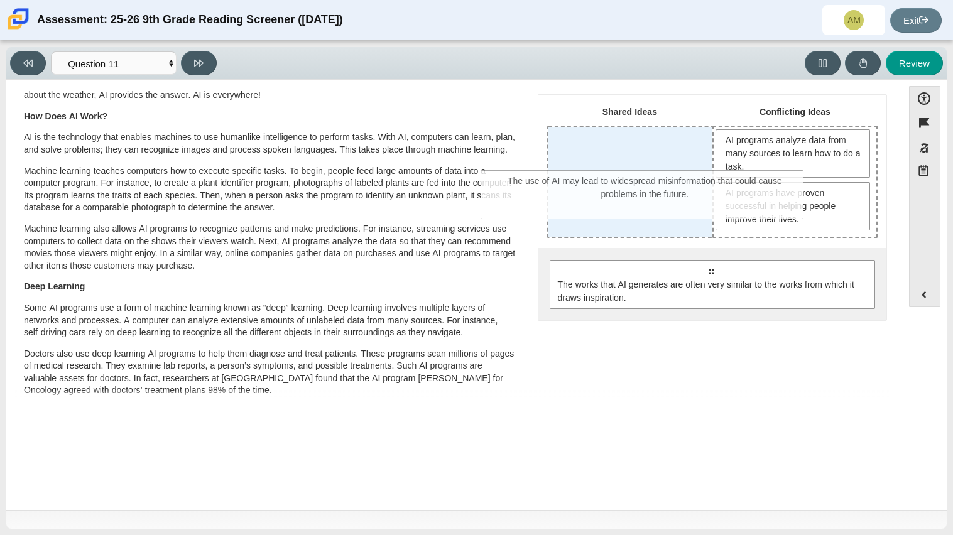
drag, startPoint x: 715, startPoint y: 305, endPoint x: 649, endPoint y: 217, distance: 110.0
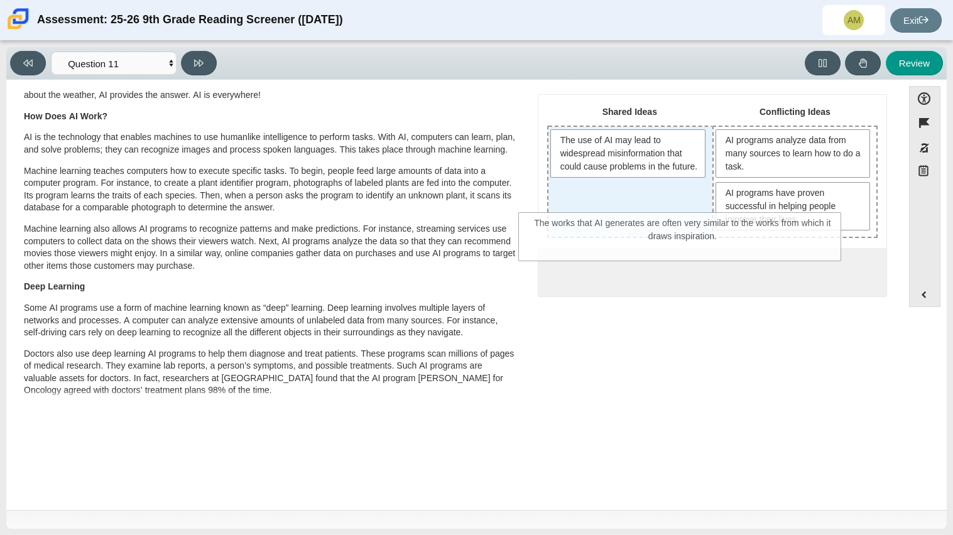
drag, startPoint x: 661, startPoint y: 268, endPoint x: 632, endPoint y: 222, distance: 54.4
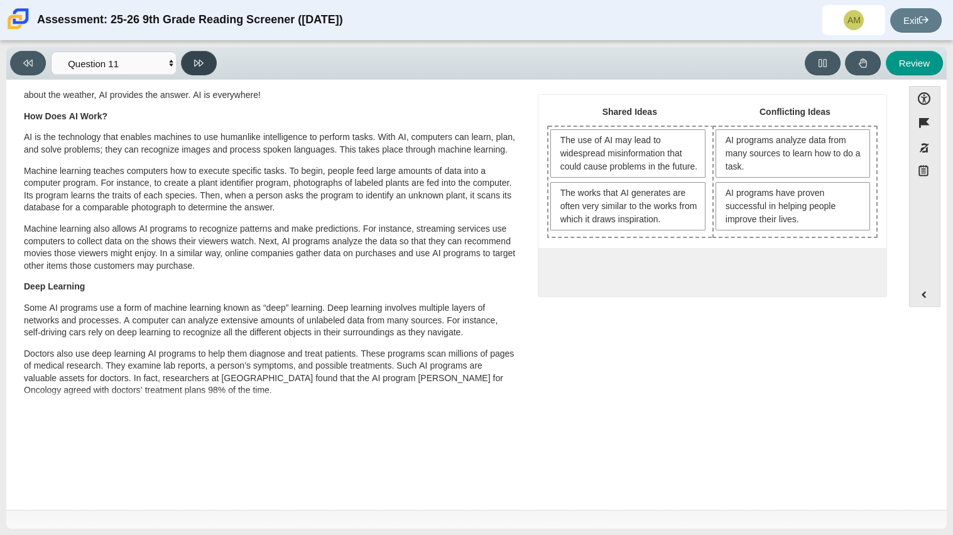
click at [214, 68] on button at bounding box center [199, 63] width 36 height 24
select select "c3effed4-44ce-4a19-bd96-1787f34e9b4c"
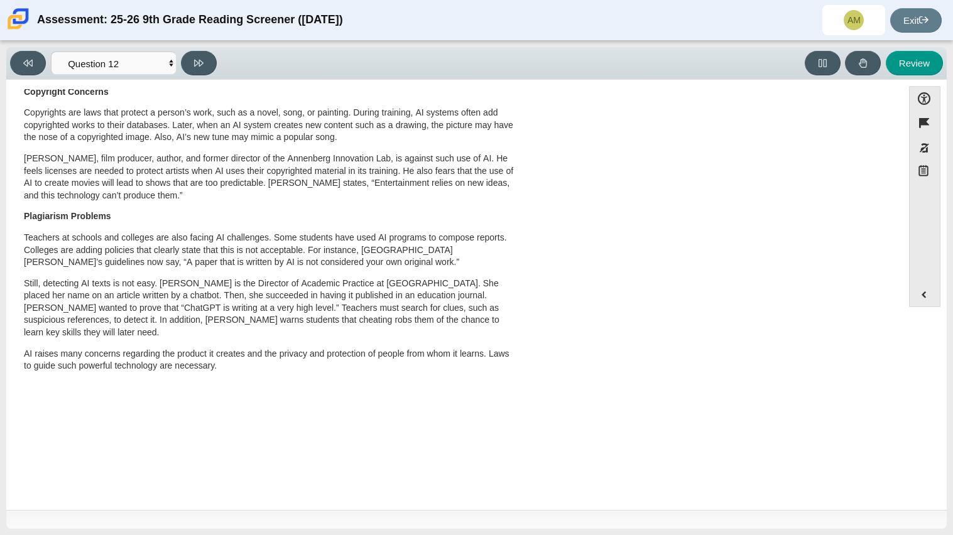
scroll to position [0, 0]
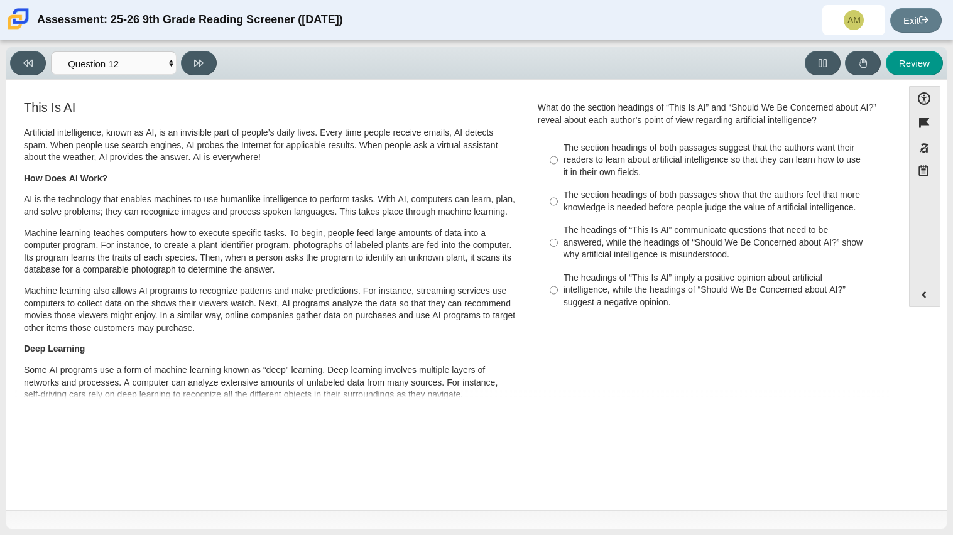
click at [585, 247] on div "The headings of “This Is AI” communicate questions that need to be answered, wh…" at bounding box center [721, 242] width 317 height 37
click at [558, 247] on input "The headings of “This Is AI” communicate questions that need to be answered, wh…" at bounding box center [553, 243] width 8 height 48
radio input "true"
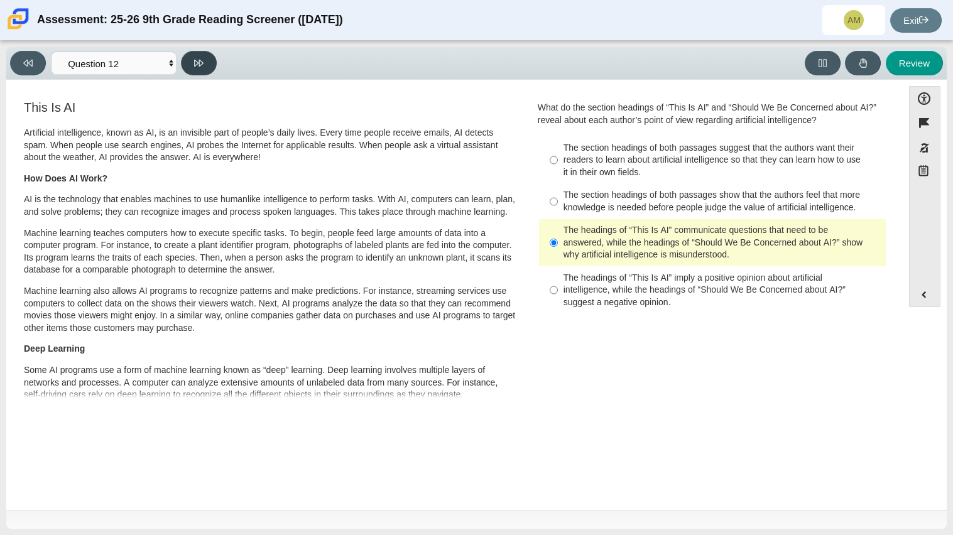
click at [209, 61] on button at bounding box center [199, 63] width 36 height 24
select select "review"
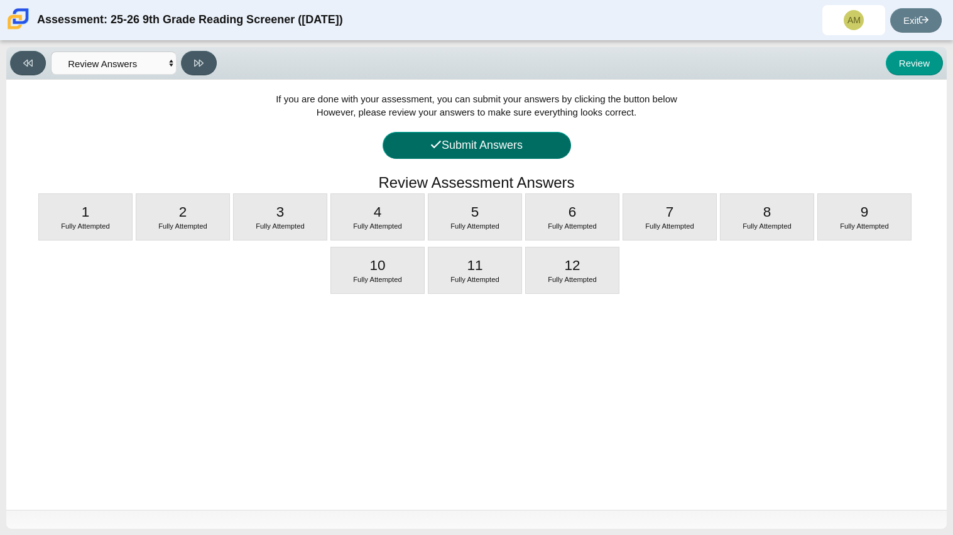
click at [419, 132] on button "Submit Answers" at bounding box center [476, 145] width 188 height 27
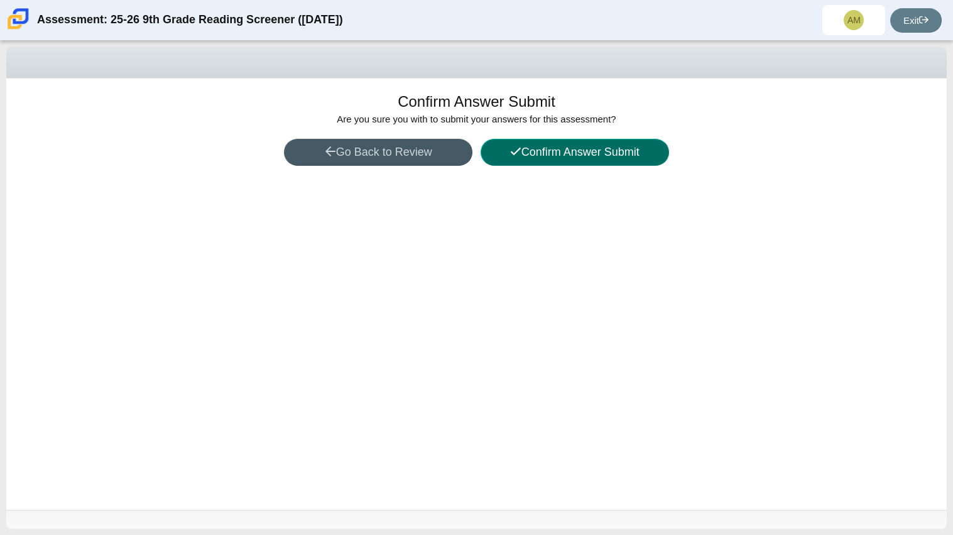
click at [511, 159] on button "Confirm Answer Submit" at bounding box center [574, 152] width 188 height 27
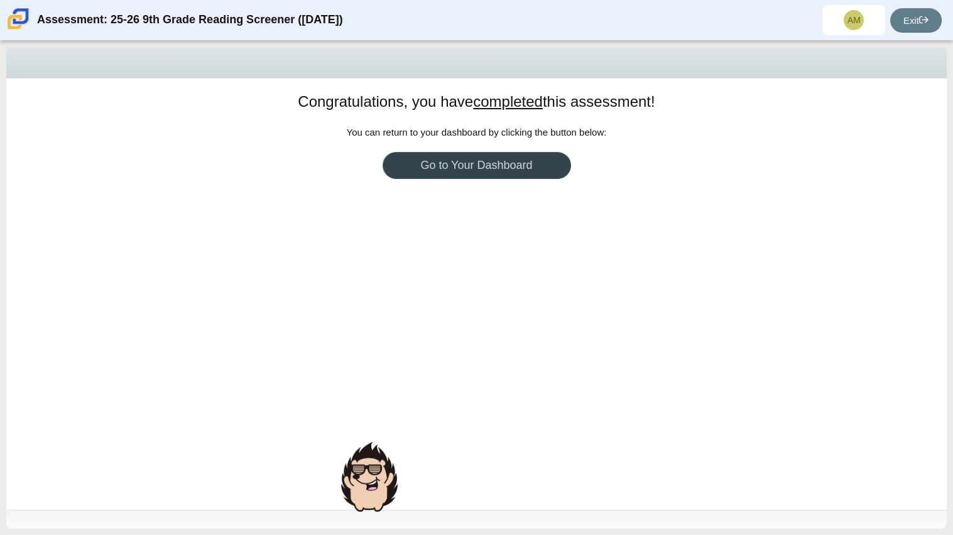
click at [511, 159] on link "Go to Your Dashboard" at bounding box center [476, 165] width 188 height 27
